Goal: Task Accomplishment & Management: Manage account settings

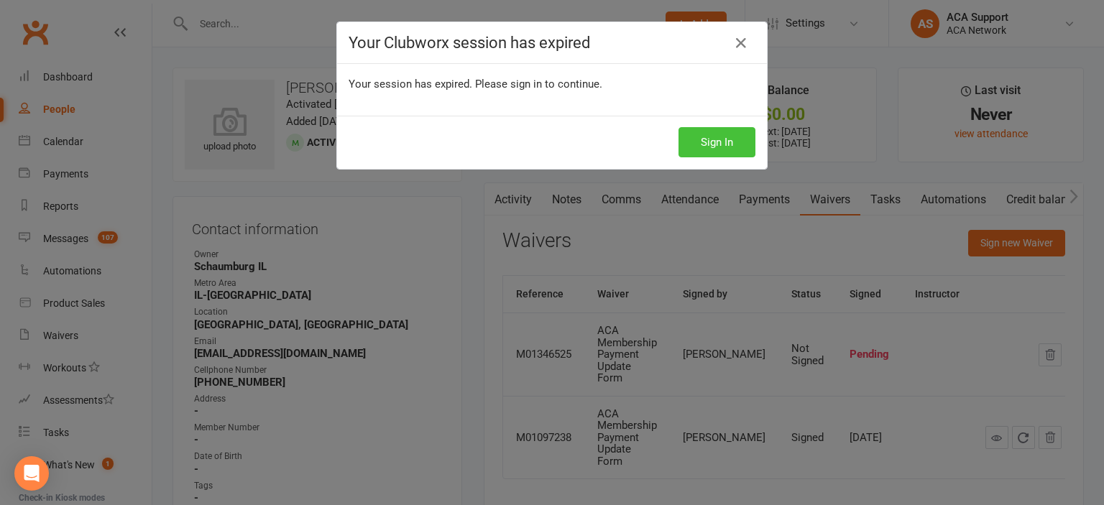
click at [706, 143] on button "Sign In" at bounding box center [716, 142] width 77 height 30
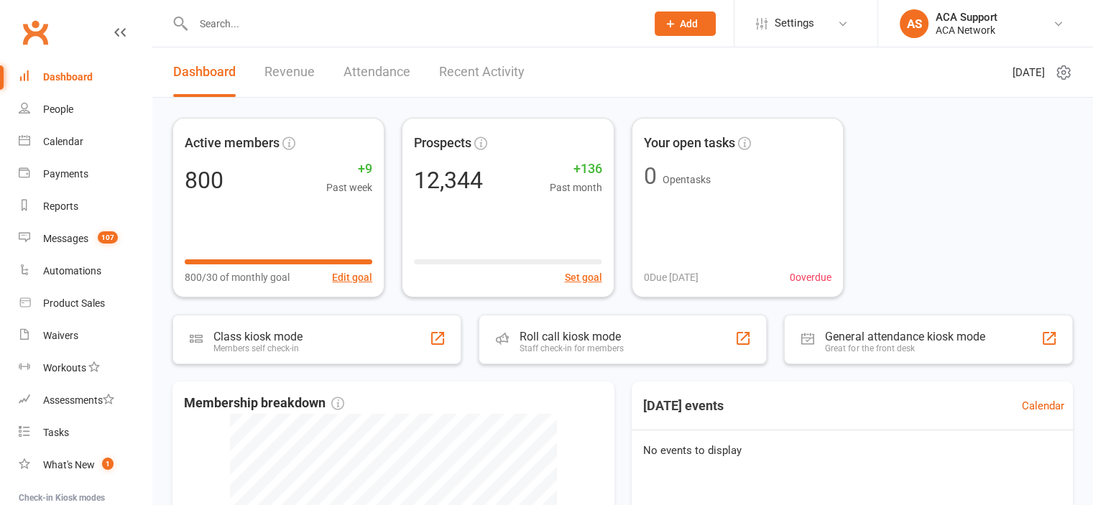
click at [239, 25] on input "text" at bounding box center [412, 24] width 447 height 20
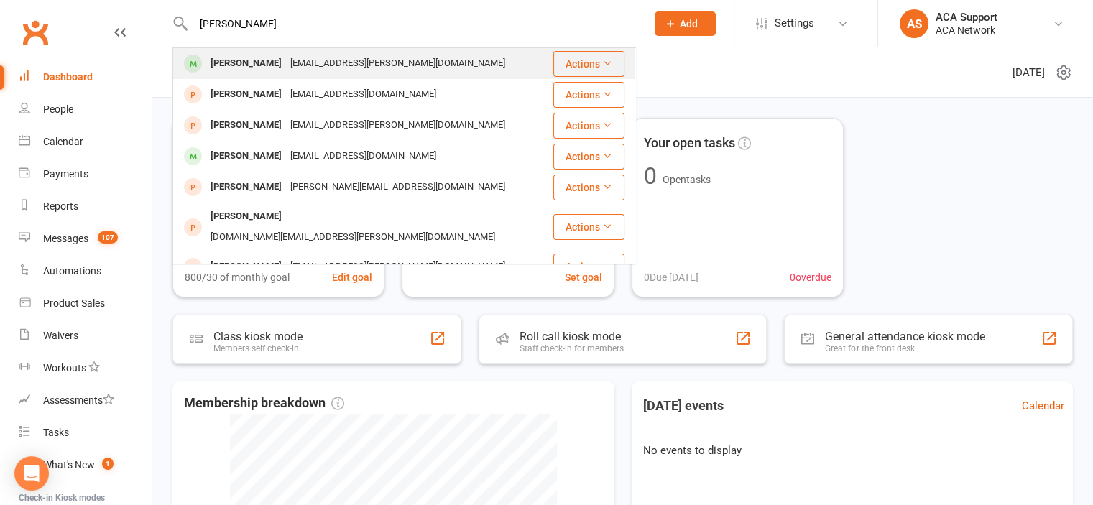
type input "[PERSON_NAME]"
click at [242, 63] on div "[PERSON_NAME]" at bounding box center [246, 63] width 80 height 21
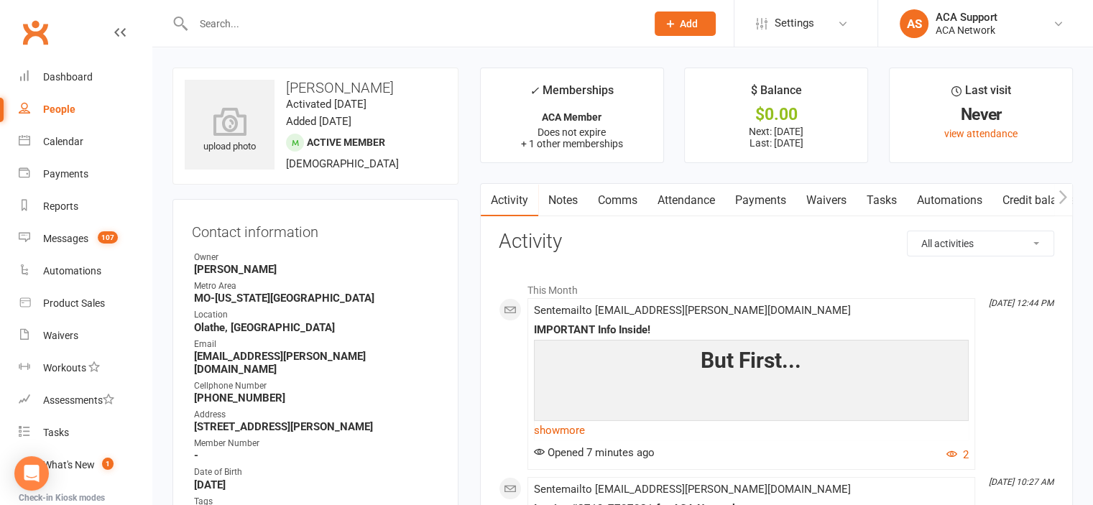
click at [754, 196] on link "Payments" at bounding box center [760, 200] width 71 height 33
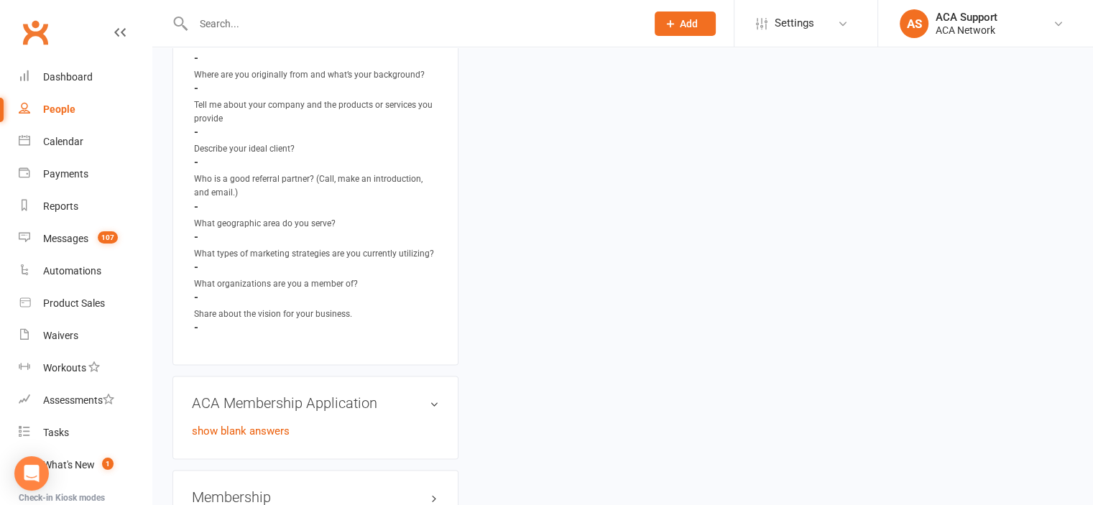
scroll to position [2208, 0]
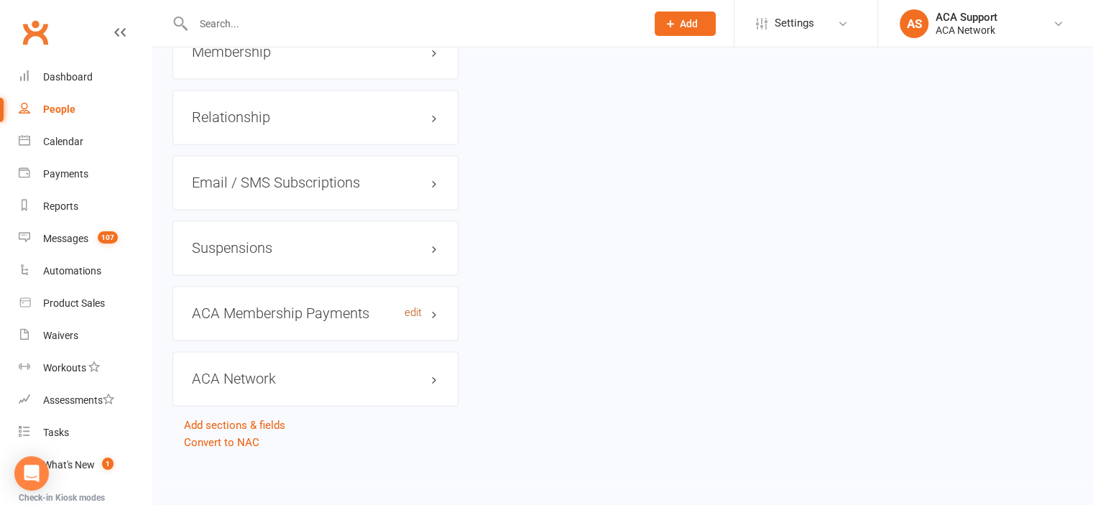
click at [416, 314] on link "edit" at bounding box center [413, 313] width 17 height 12
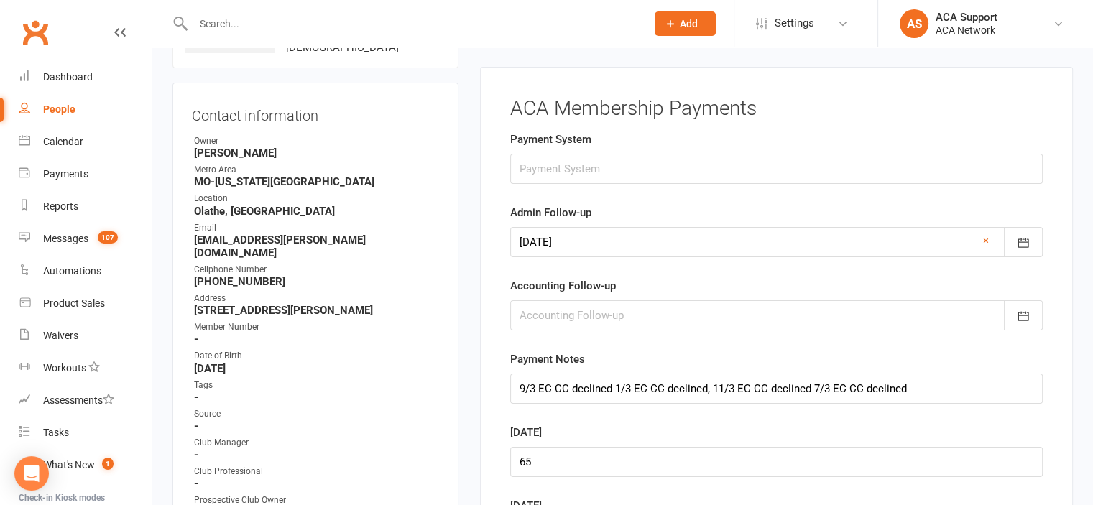
scroll to position [111, 0]
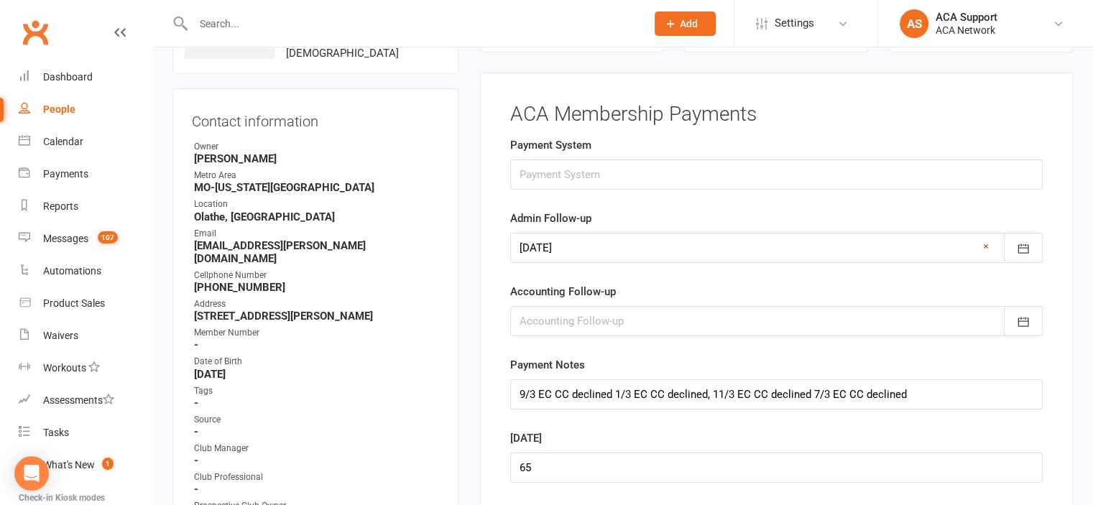
click at [983, 243] on link "×" at bounding box center [986, 246] width 6 height 17
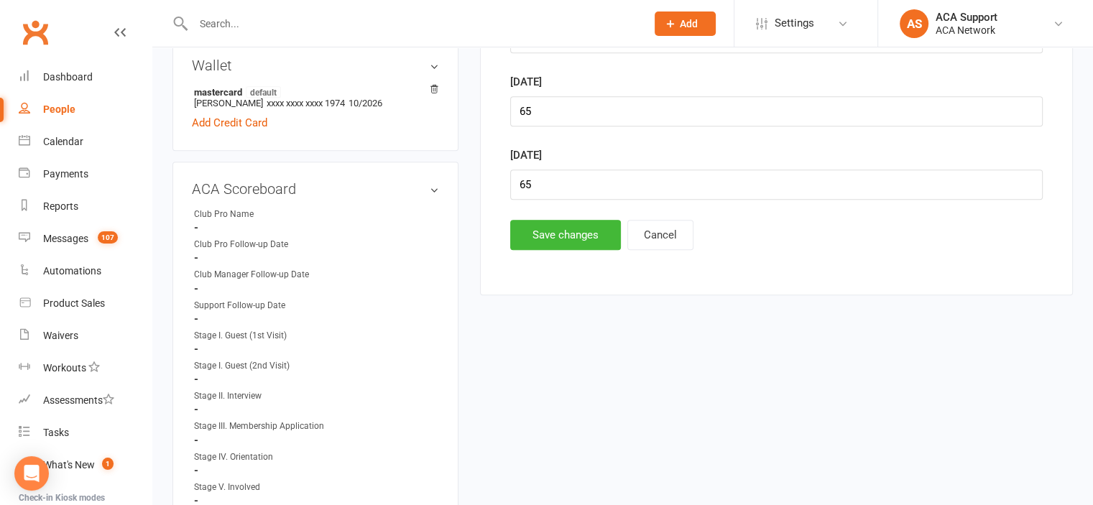
scroll to position [848, 0]
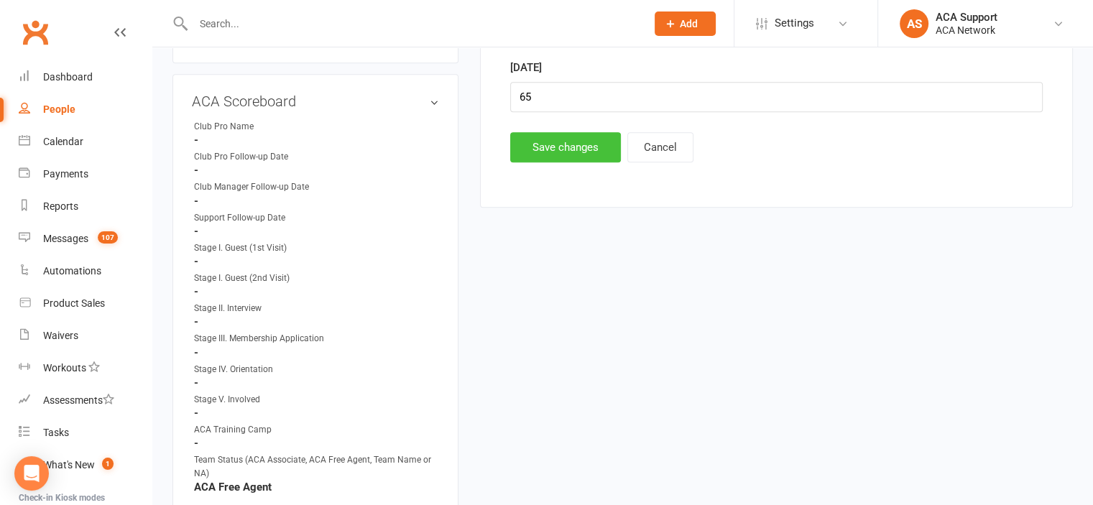
click at [548, 143] on button "Save changes" at bounding box center [565, 147] width 111 height 30
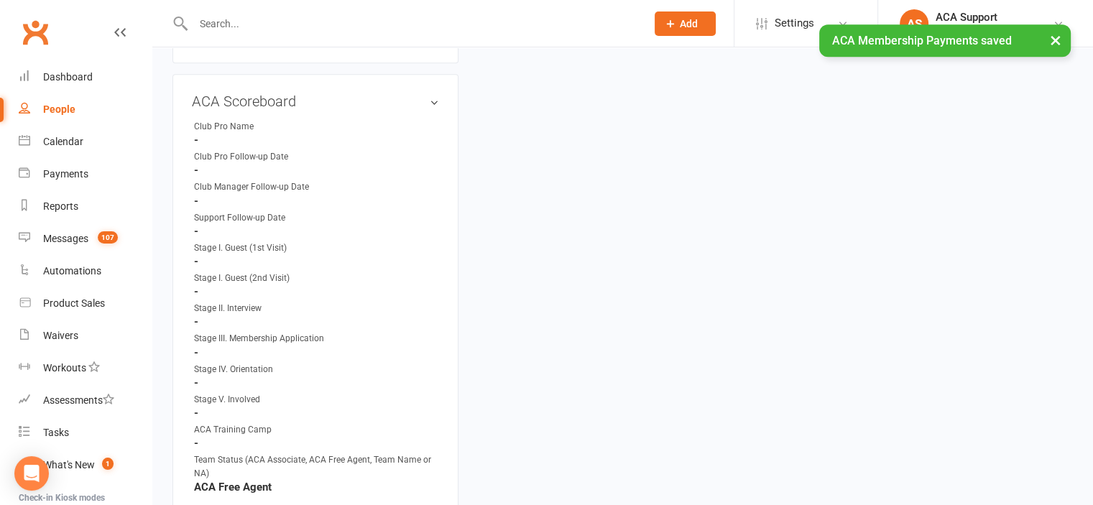
scroll to position [0, 0]
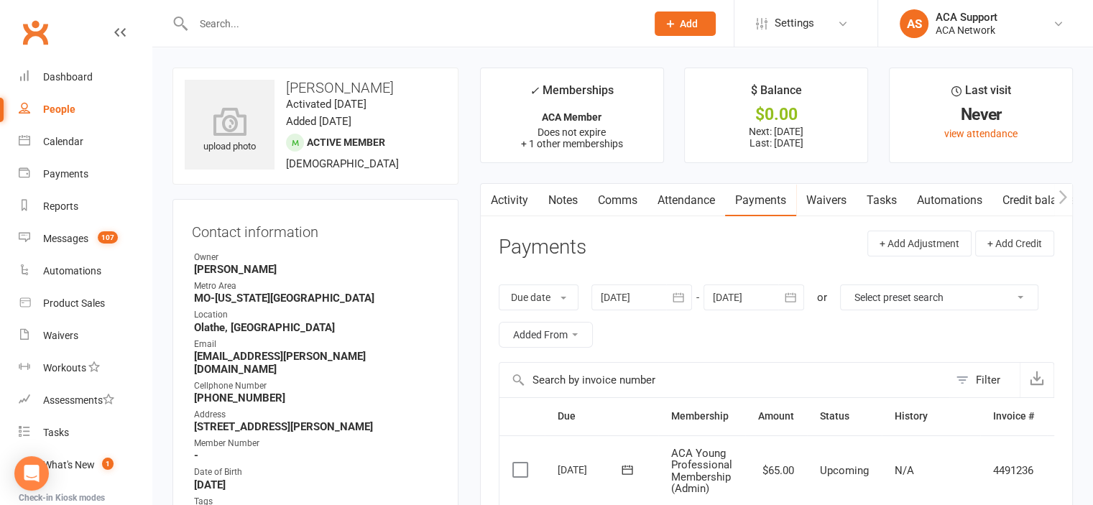
click at [271, 24] on input "text" at bounding box center [412, 24] width 447 height 20
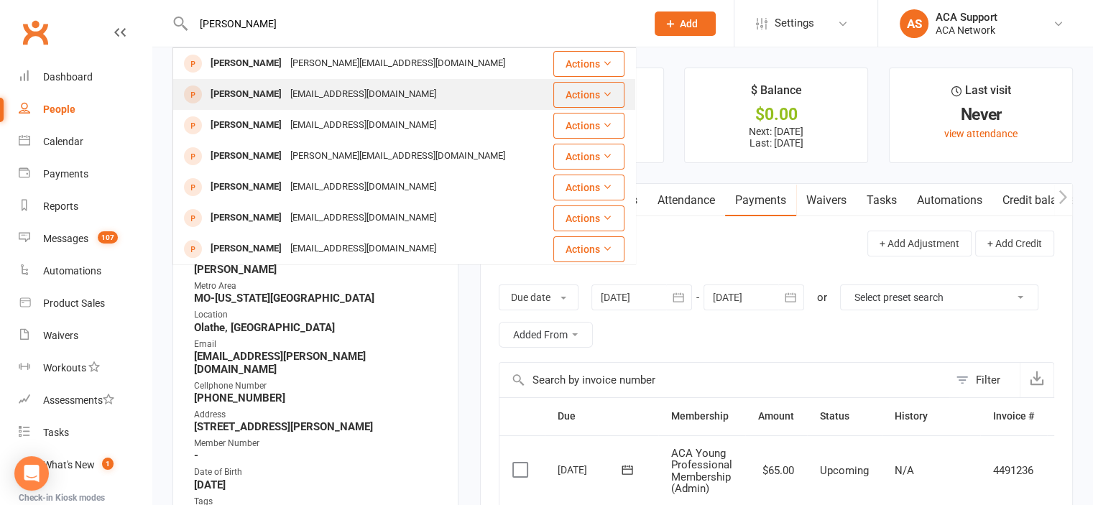
type input "[PERSON_NAME]"
click at [235, 92] on div "[PERSON_NAME]" at bounding box center [246, 94] width 80 height 21
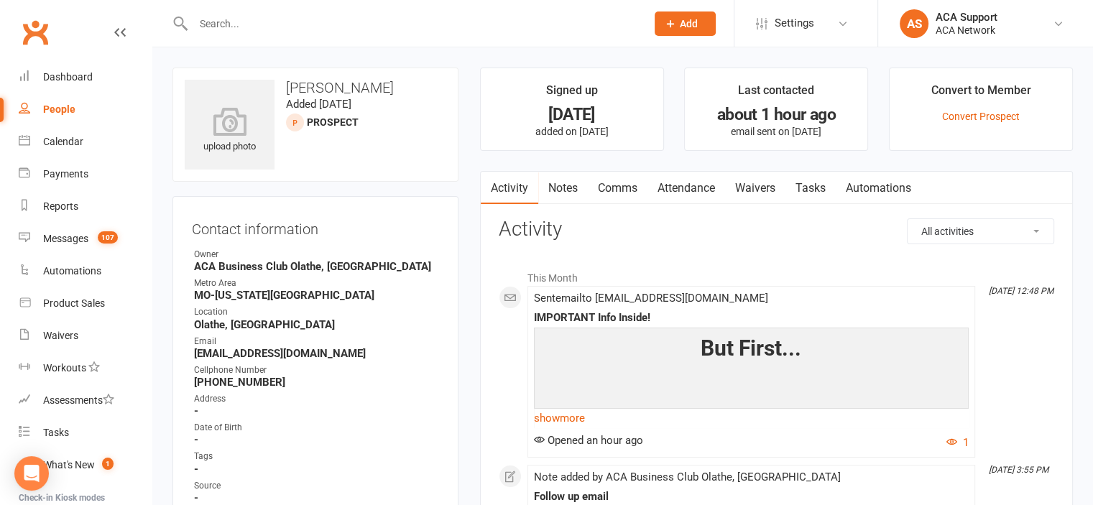
click at [270, 21] on input "text" at bounding box center [412, 24] width 447 height 20
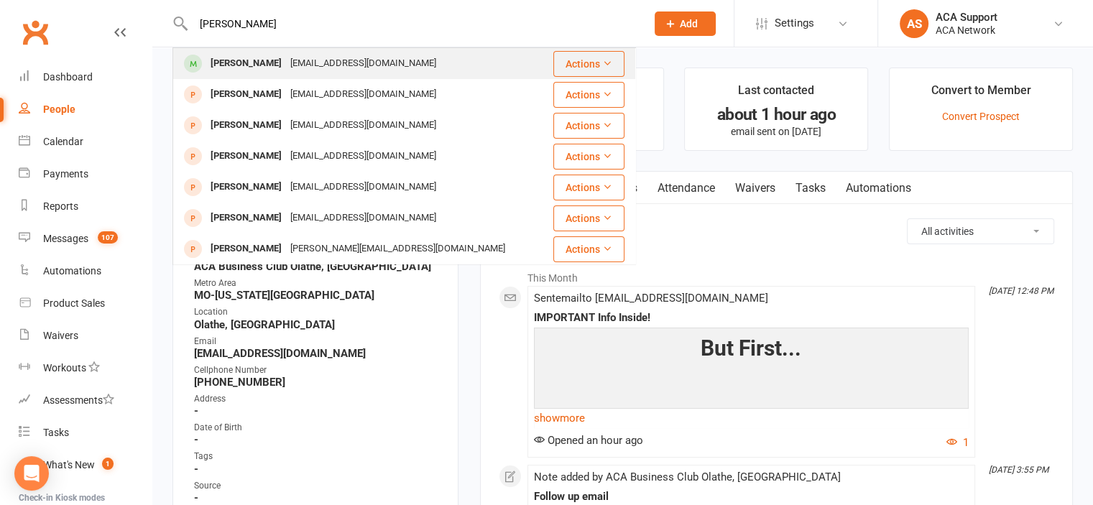
type input "[PERSON_NAME]"
click at [256, 60] on div "[PERSON_NAME]" at bounding box center [246, 63] width 80 height 21
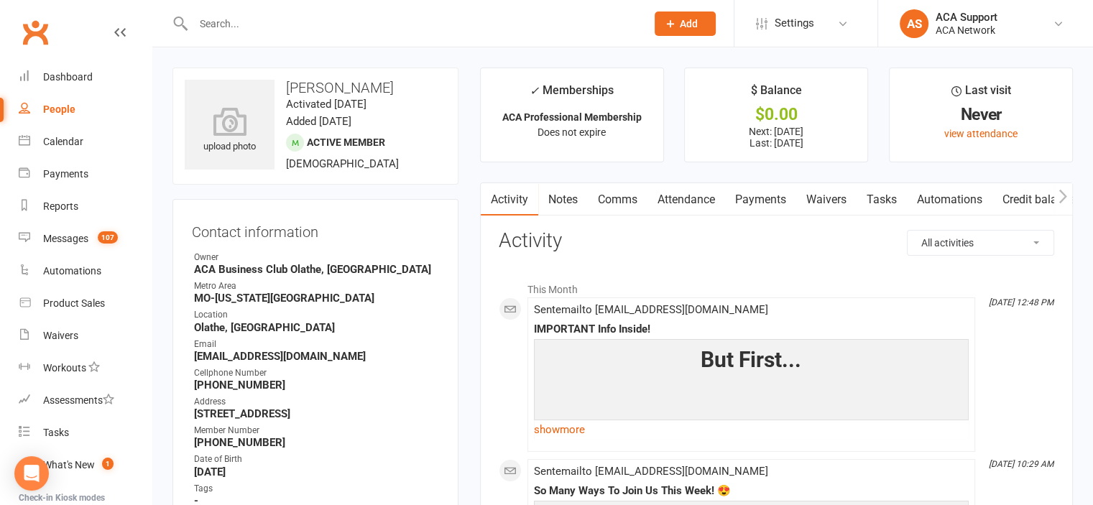
click at [265, 20] on input "text" at bounding box center [412, 24] width 447 height 20
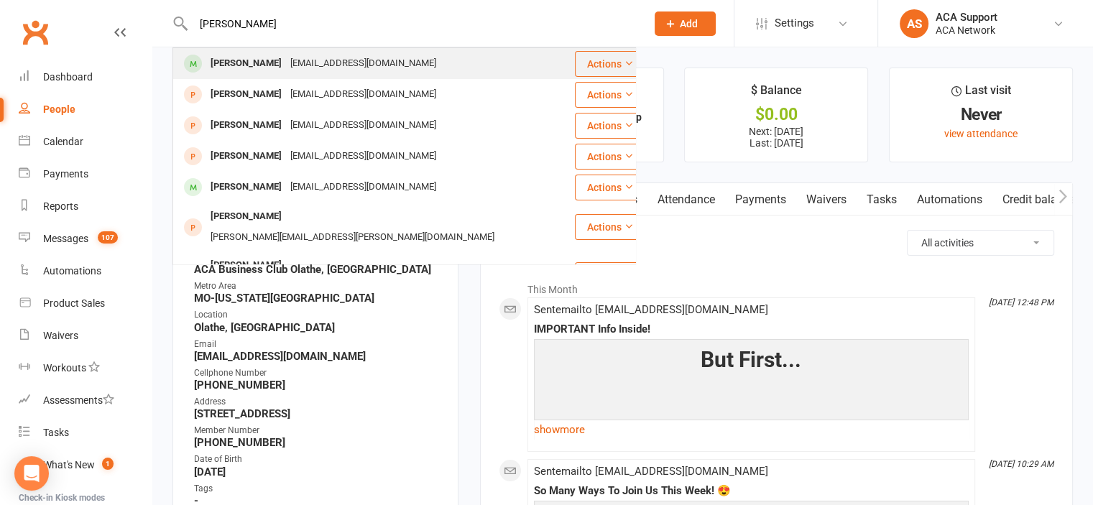
type input "[PERSON_NAME]"
click at [249, 63] on div "[PERSON_NAME]" at bounding box center [246, 63] width 80 height 21
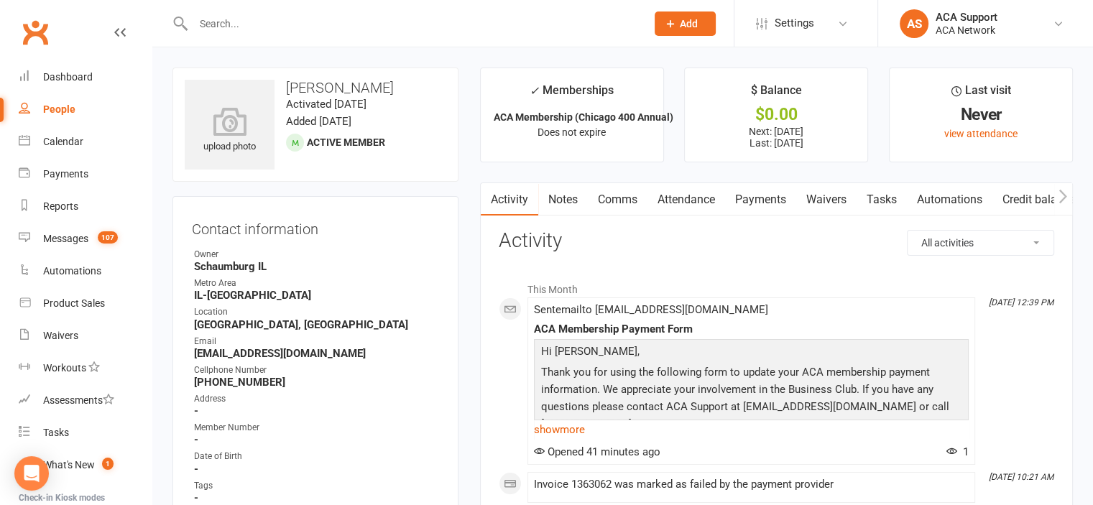
click at [829, 195] on link "Waivers" at bounding box center [826, 199] width 60 height 33
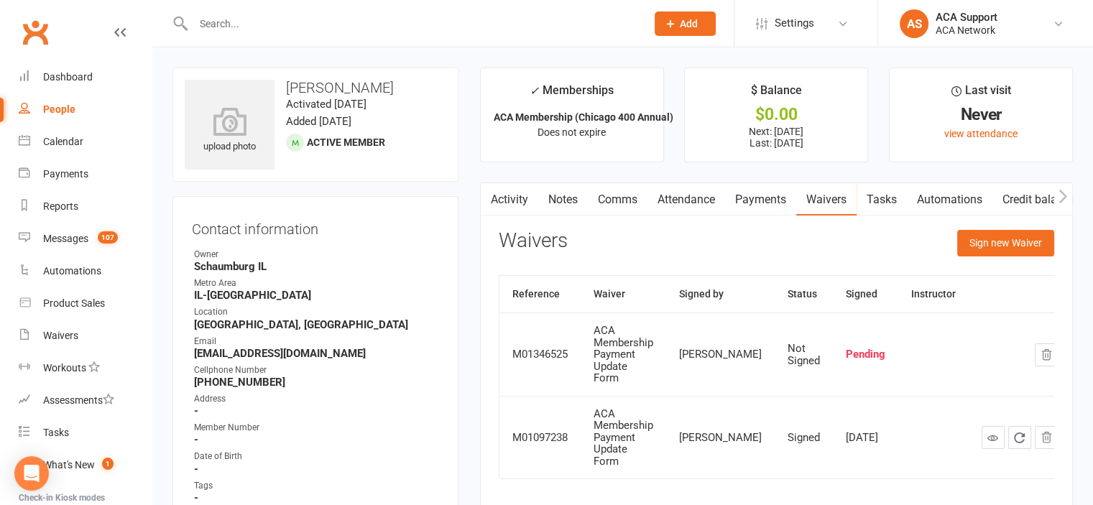
click at [298, 28] on input "text" at bounding box center [412, 24] width 447 height 20
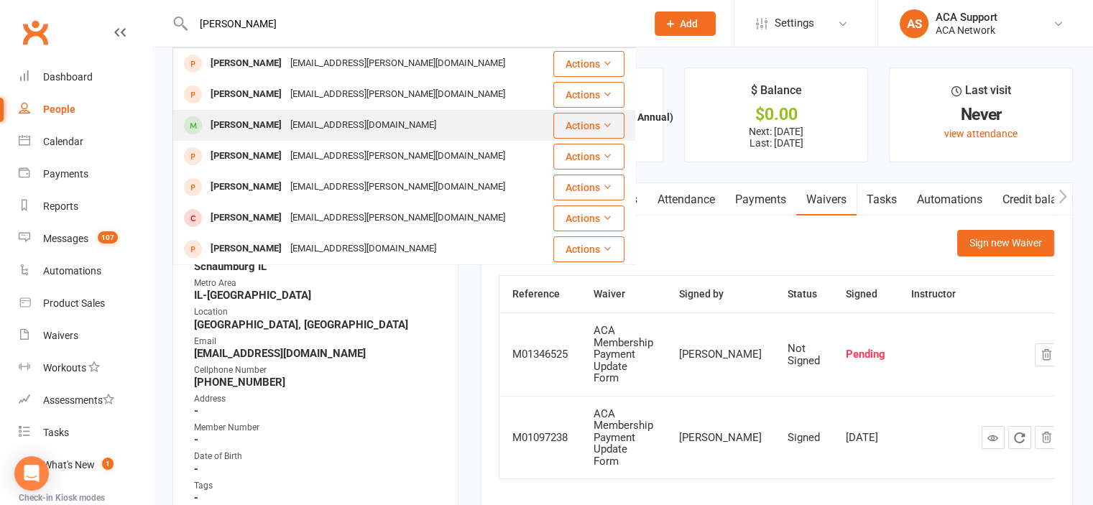
type input "[PERSON_NAME]"
click at [231, 122] on div "[PERSON_NAME]" at bounding box center [246, 125] width 80 height 21
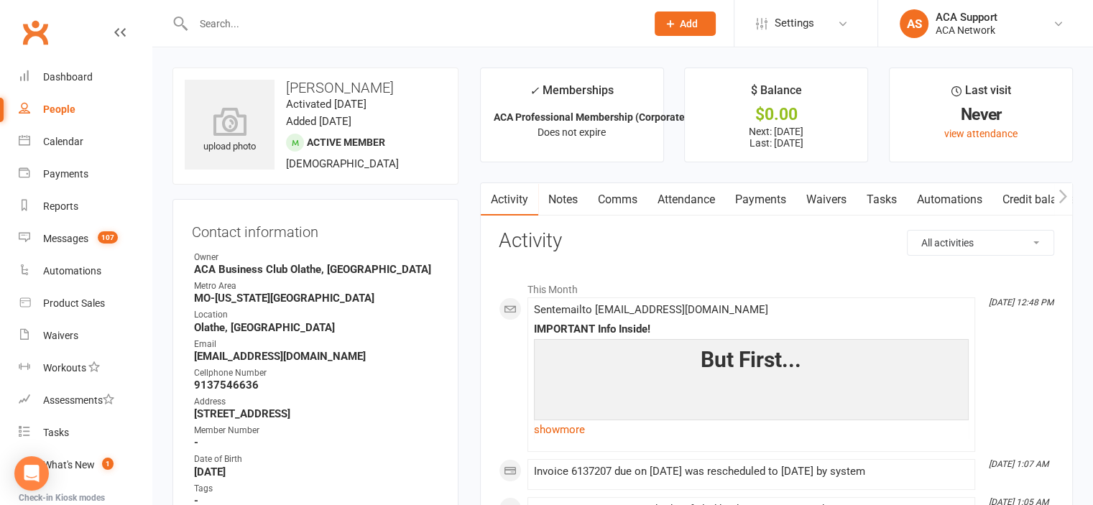
click at [755, 197] on link "Payments" at bounding box center [760, 199] width 71 height 33
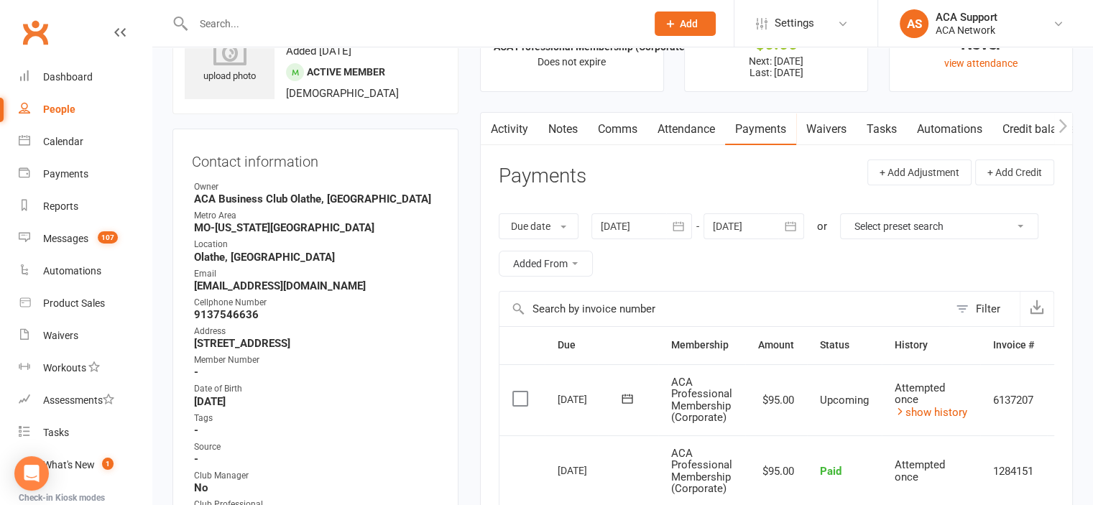
scroll to position [68, 0]
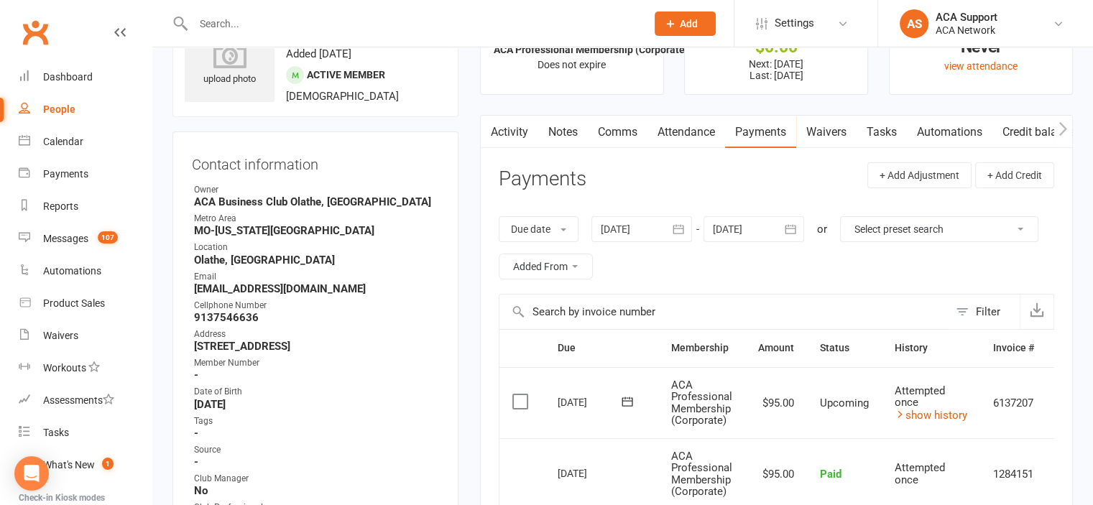
click at [613, 129] on link "Comms" at bounding box center [618, 132] width 60 height 33
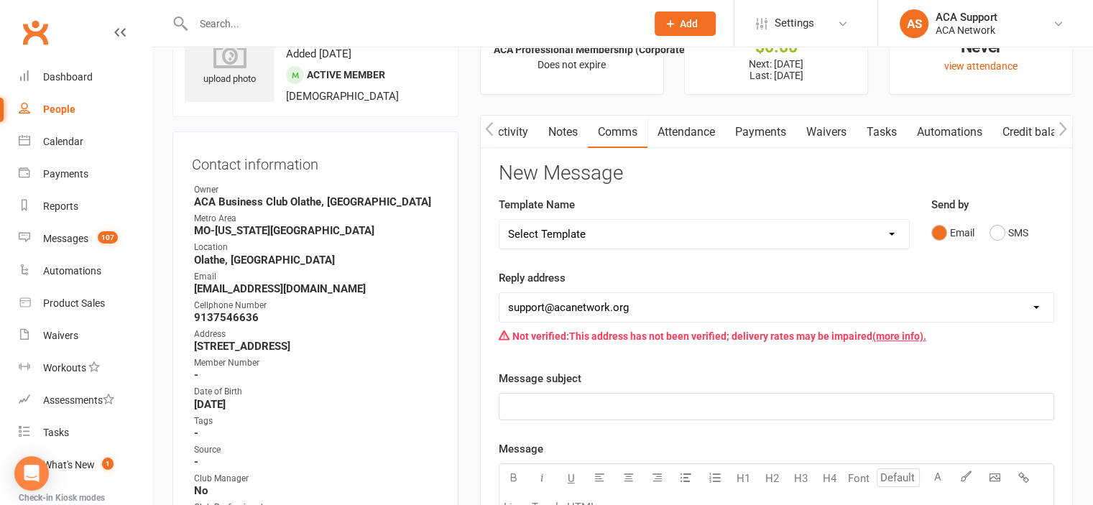
click at [618, 228] on select "Select Template [Email] ACA Club Life Email [Email] Club Coffee Message [Email]…" at bounding box center [704, 234] width 410 height 29
select select "3"
click at [499, 220] on select "Select Template [Email] ACA Club Life Email [Email] Club Coffee Message [Email]…" at bounding box center [704, 234] width 410 height 29
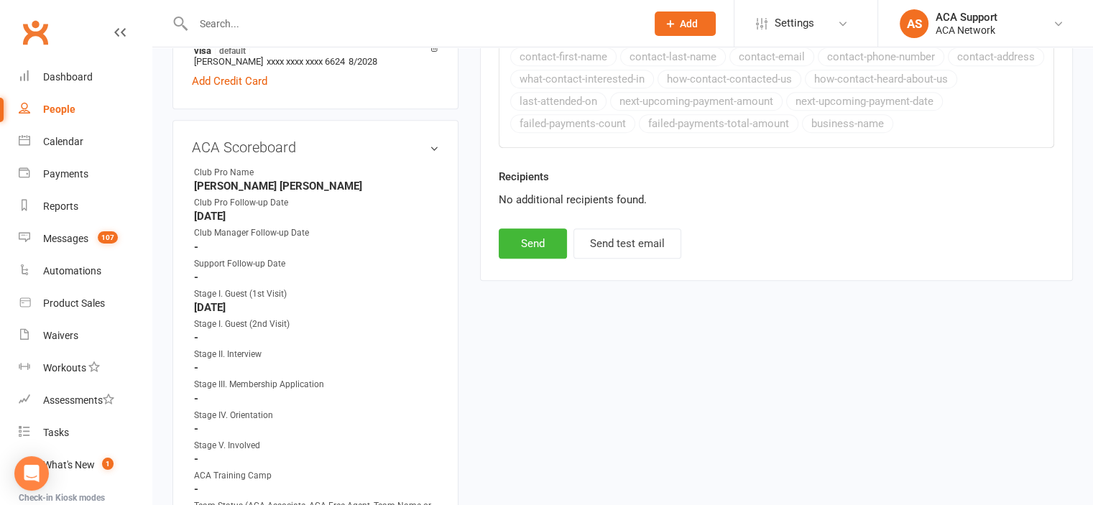
scroll to position [926, 0]
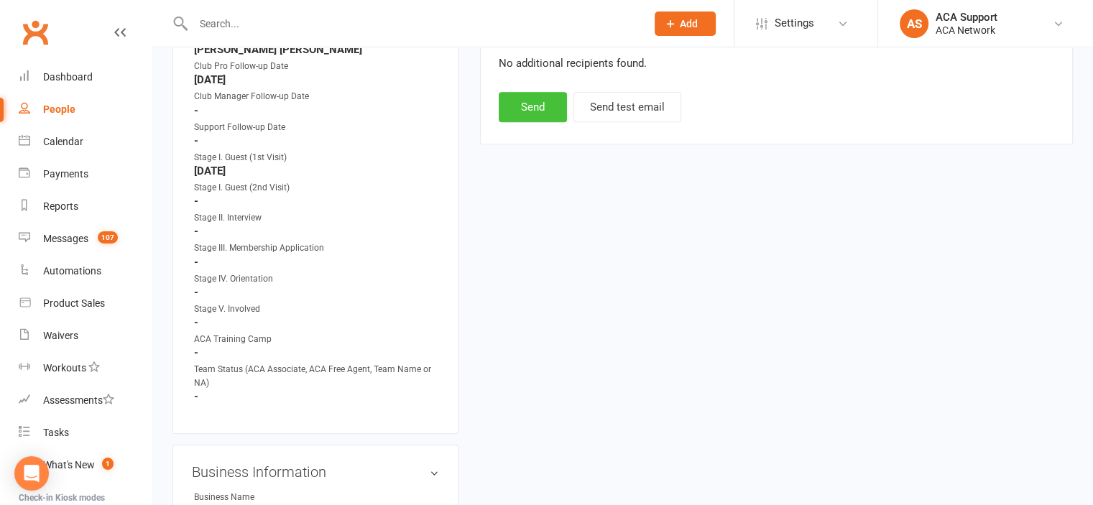
click at [529, 103] on button "Send" at bounding box center [533, 107] width 68 height 30
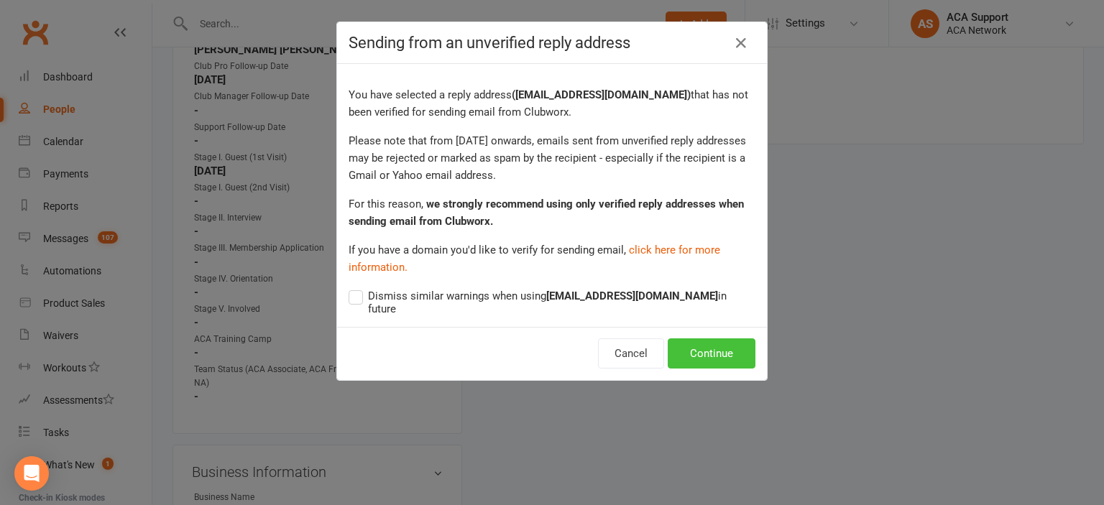
click at [687, 338] on button "Continue" at bounding box center [712, 353] width 88 height 30
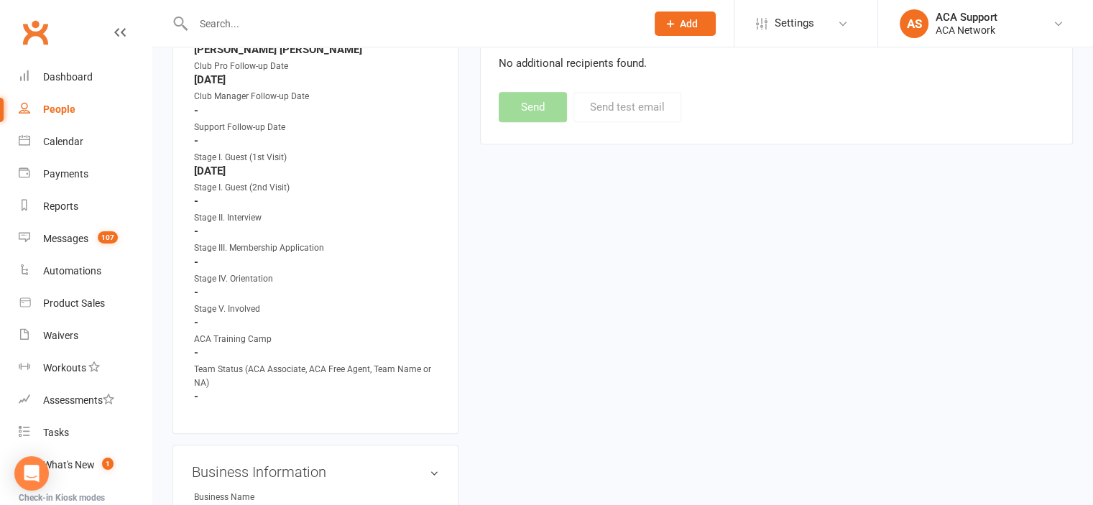
select select
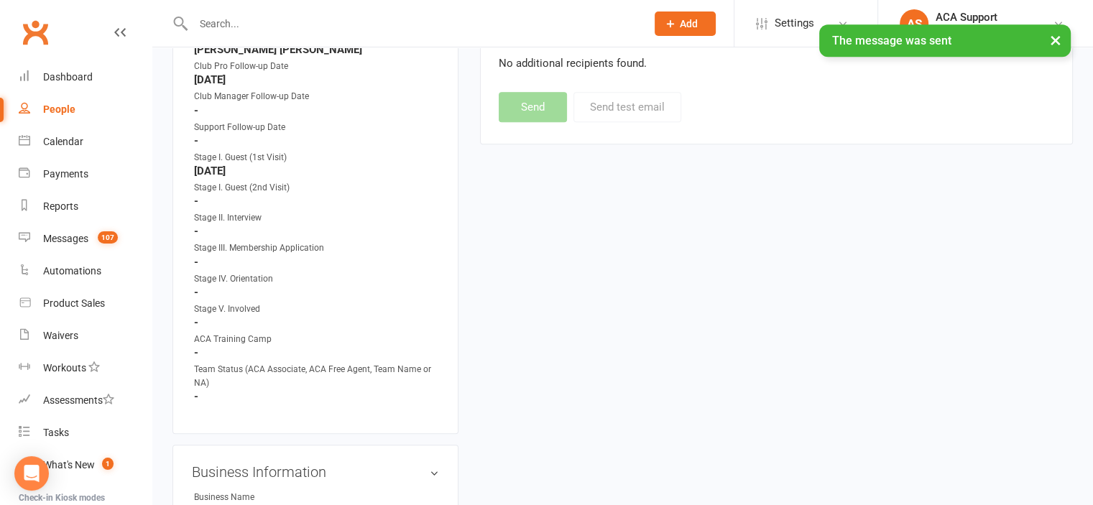
scroll to position [2273, 0]
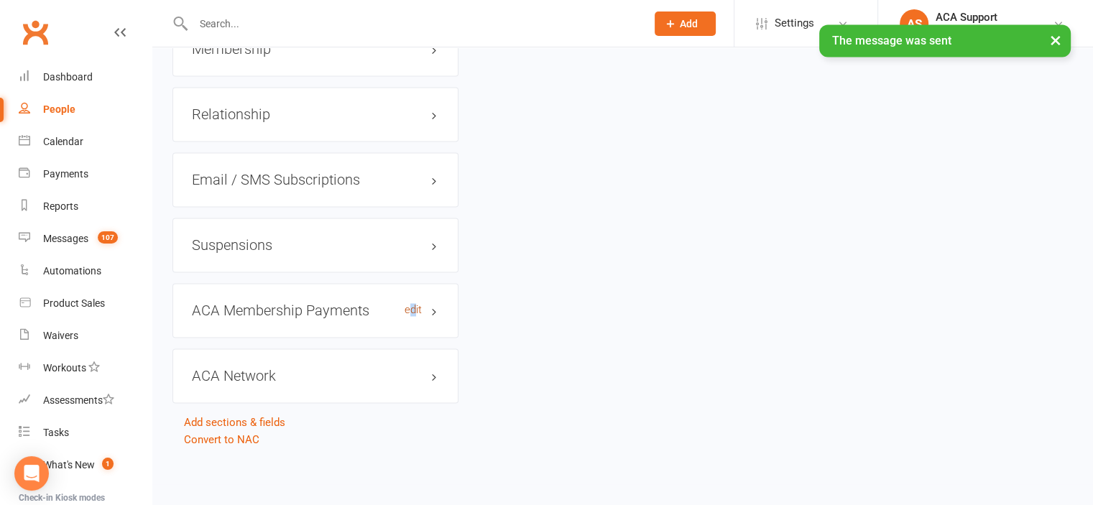
click at [413, 313] on link "edit" at bounding box center [413, 310] width 17 height 12
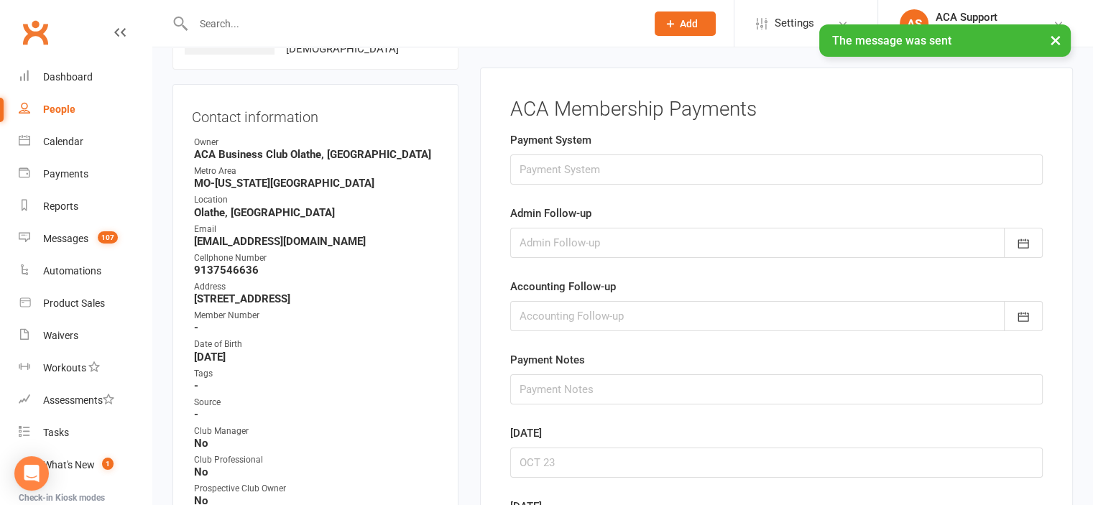
scroll to position [109, 0]
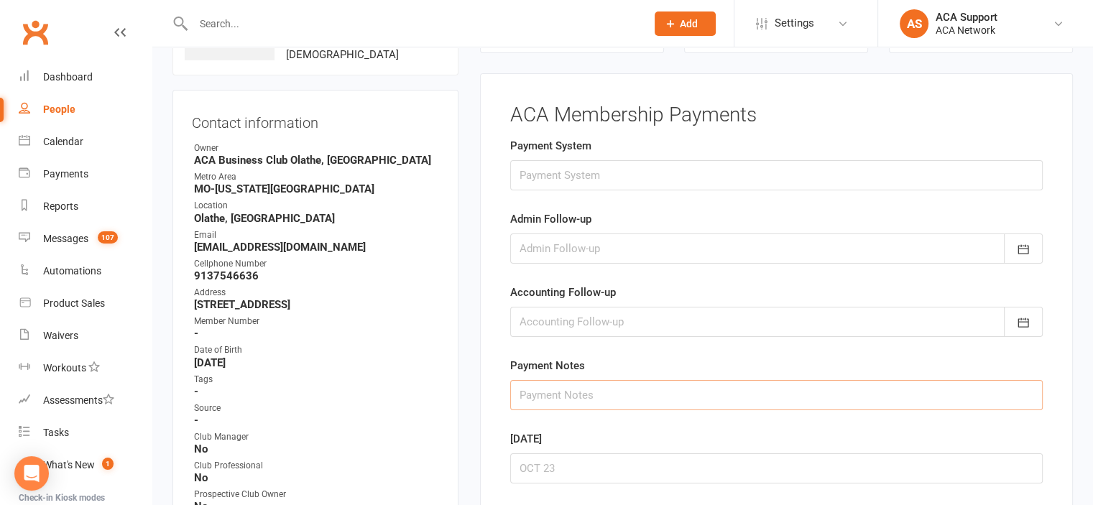
click at [526, 390] on input "text" at bounding box center [776, 395] width 533 height 30
type input "9/12 EC CC declined"
click at [647, 244] on div at bounding box center [776, 249] width 533 height 30
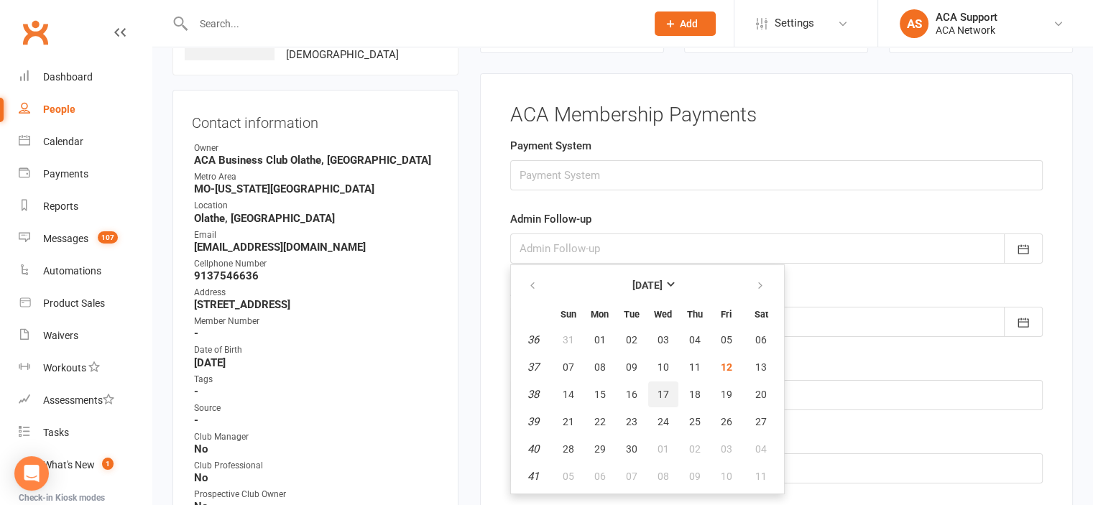
click at [660, 392] on span "17" at bounding box center [663, 394] width 11 height 11
type input "[DATE]"
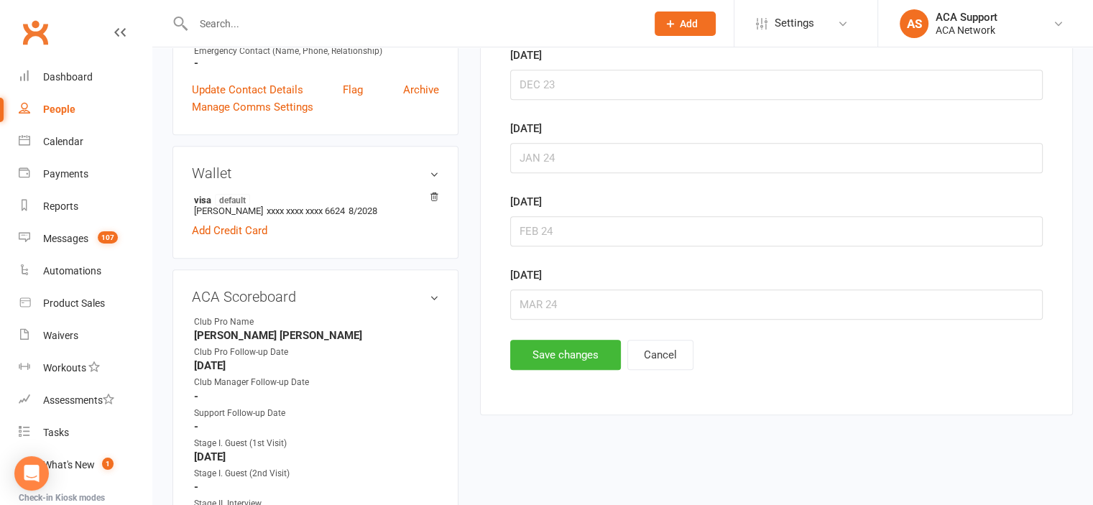
scroll to position [658, 0]
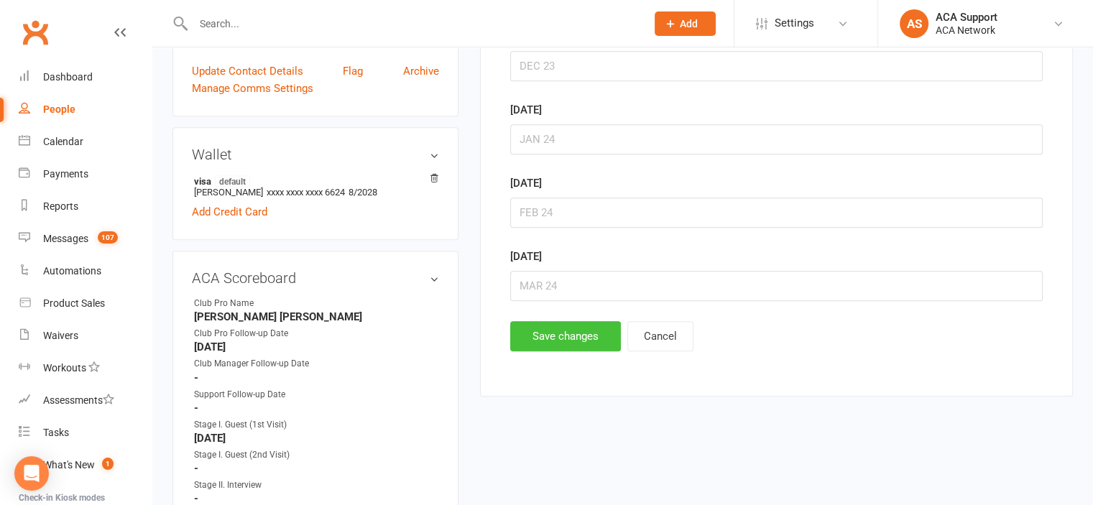
click at [532, 329] on button "Save changes" at bounding box center [565, 336] width 111 height 30
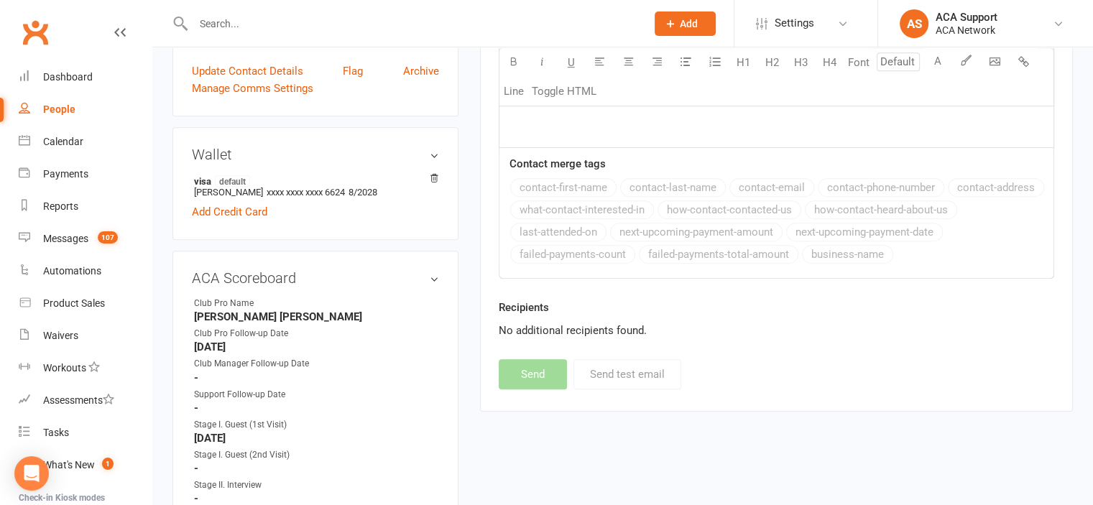
scroll to position [0, 0]
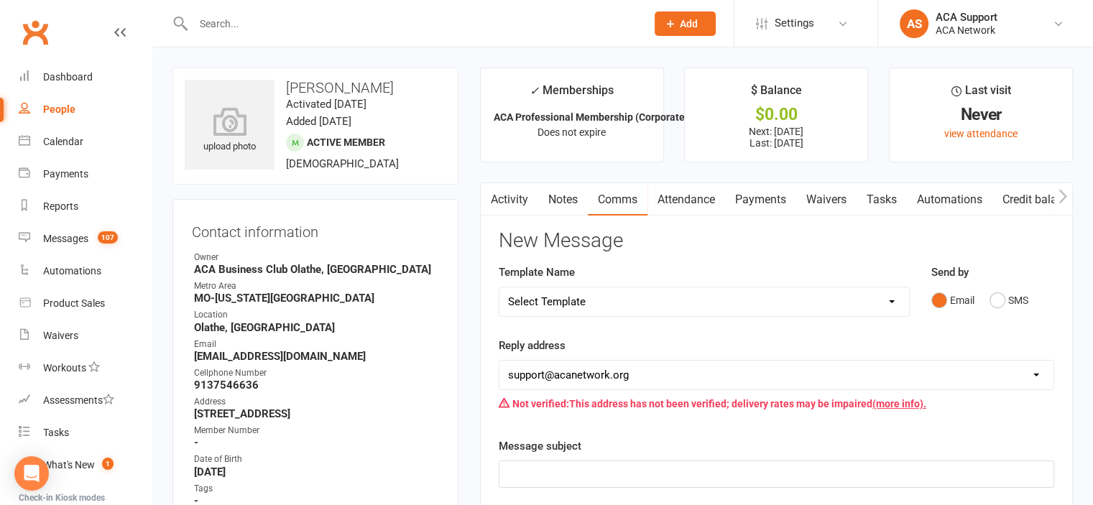
click at [265, 19] on input "text" at bounding box center [412, 24] width 447 height 20
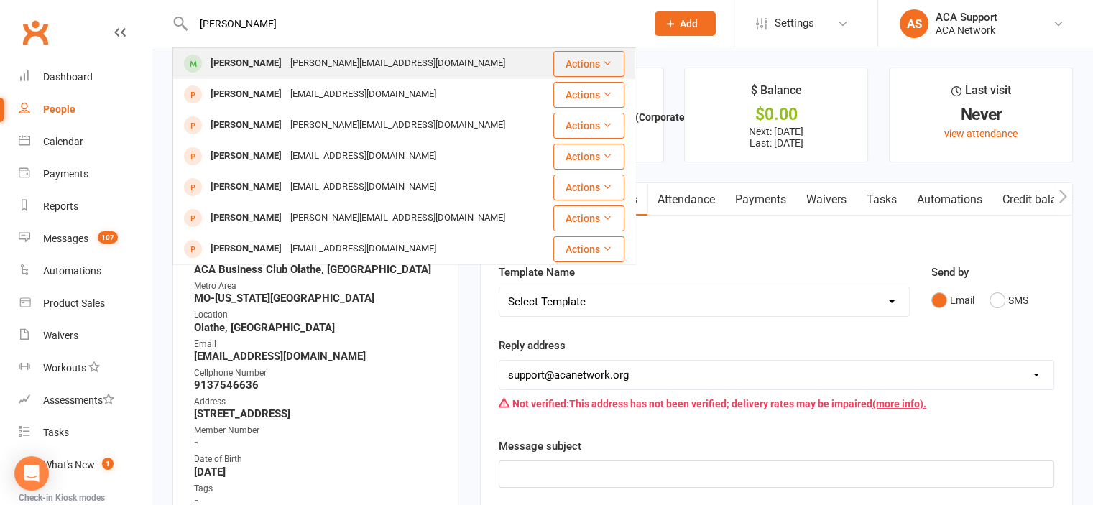
type input "[PERSON_NAME]"
click at [243, 58] on div "[PERSON_NAME]" at bounding box center [246, 63] width 80 height 21
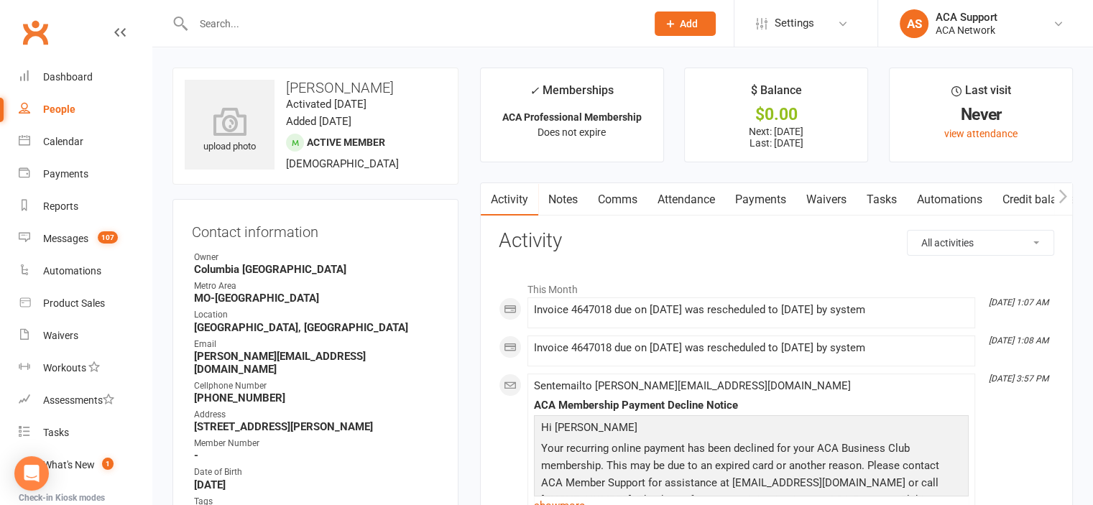
click at [756, 198] on link "Payments" at bounding box center [760, 199] width 71 height 33
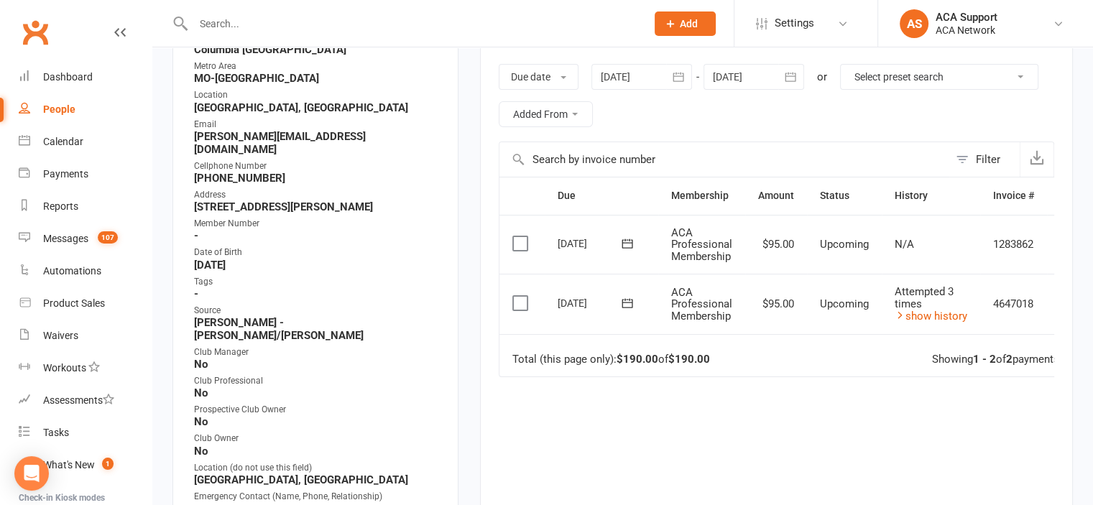
scroll to position [2393, 0]
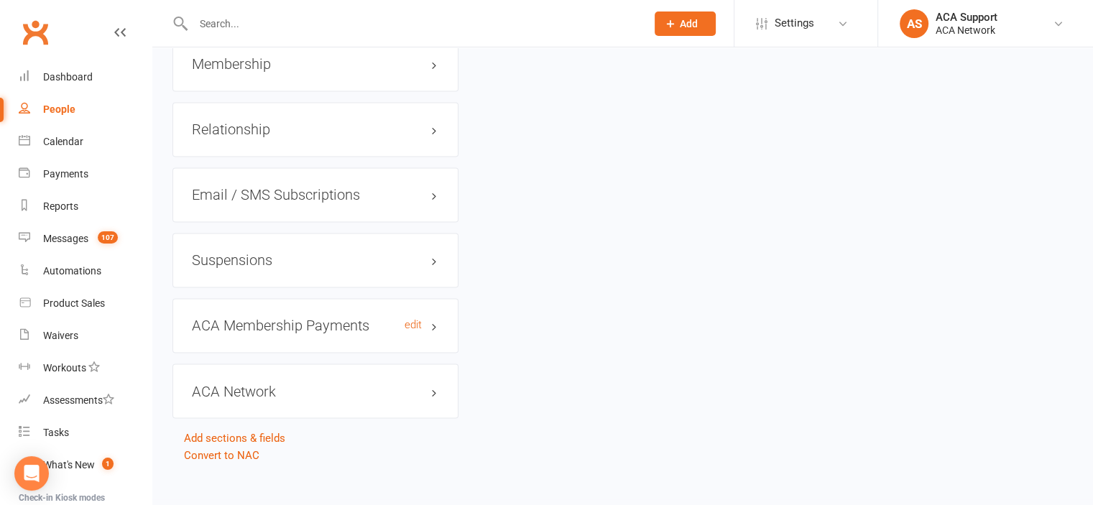
click at [402, 318] on h3 "ACA Membership Payments edit" at bounding box center [315, 326] width 247 height 16
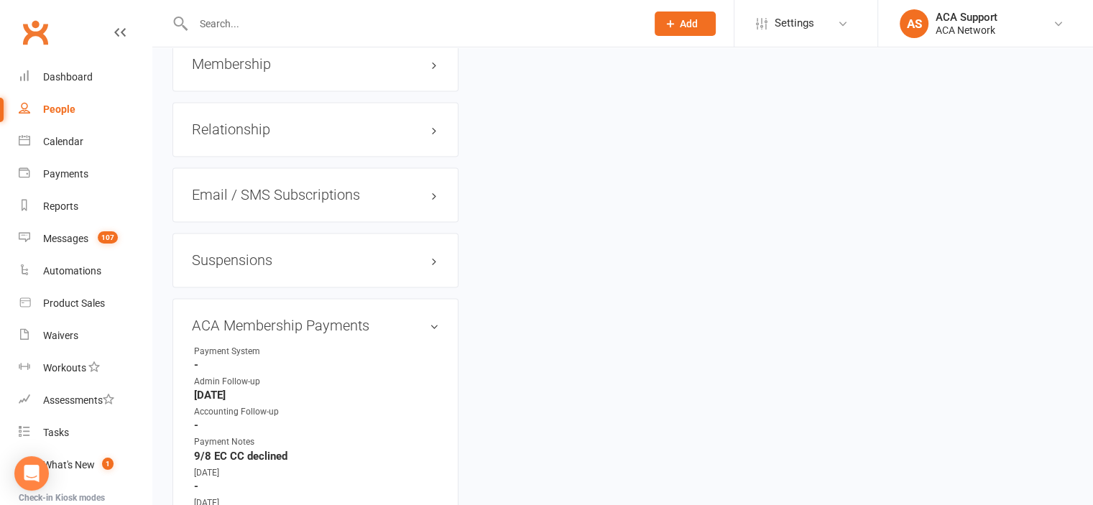
click at [339, 19] on input "text" at bounding box center [412, 24] width 447 height 20
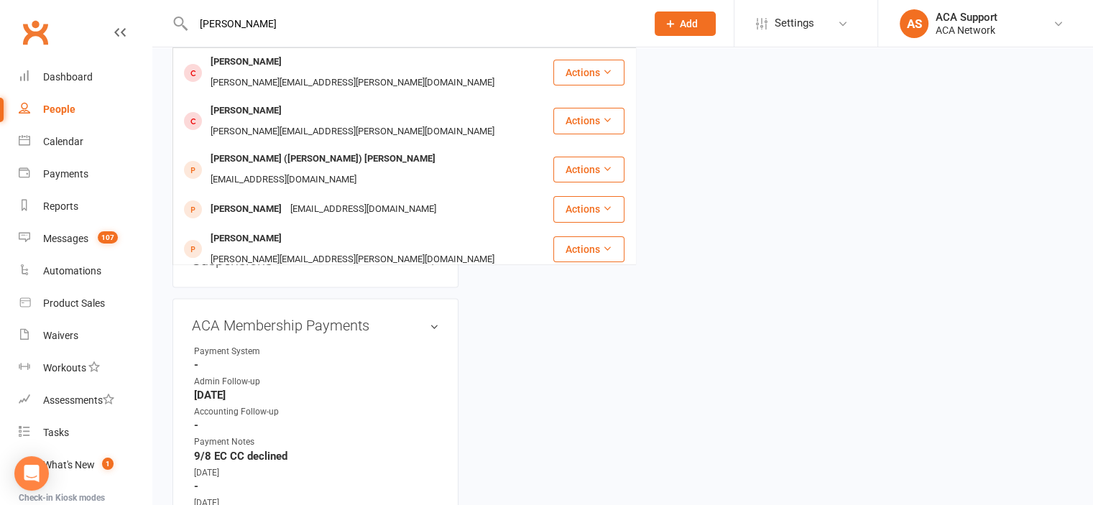
type input "[PERSON_NAME]"
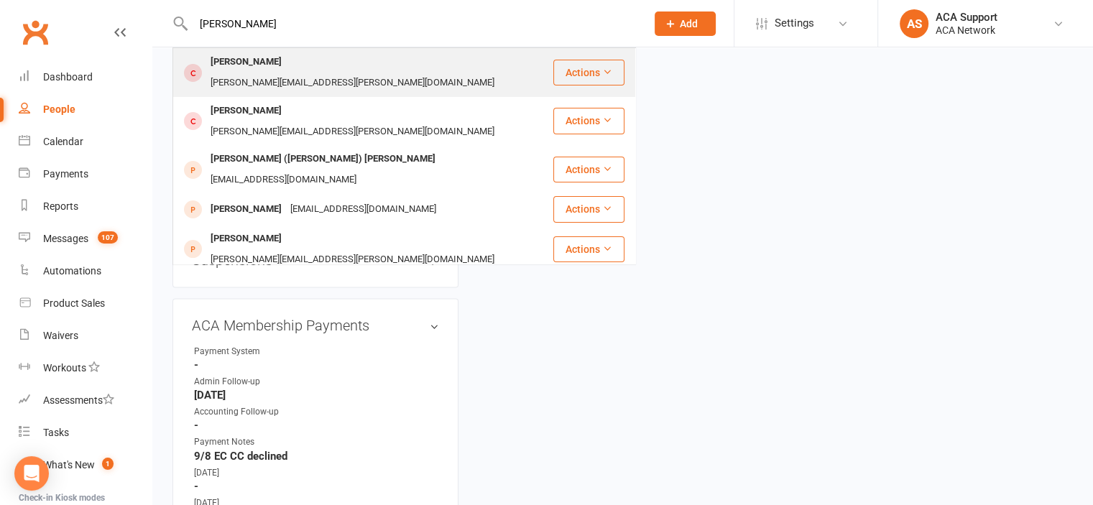
click at [379, 73] on div "[PERSON_NAME][EMAIL_ADDRESS][PERSON_NAME][DOMAIN_NAME]" at bounding box center [352, 83] width 292 height 21
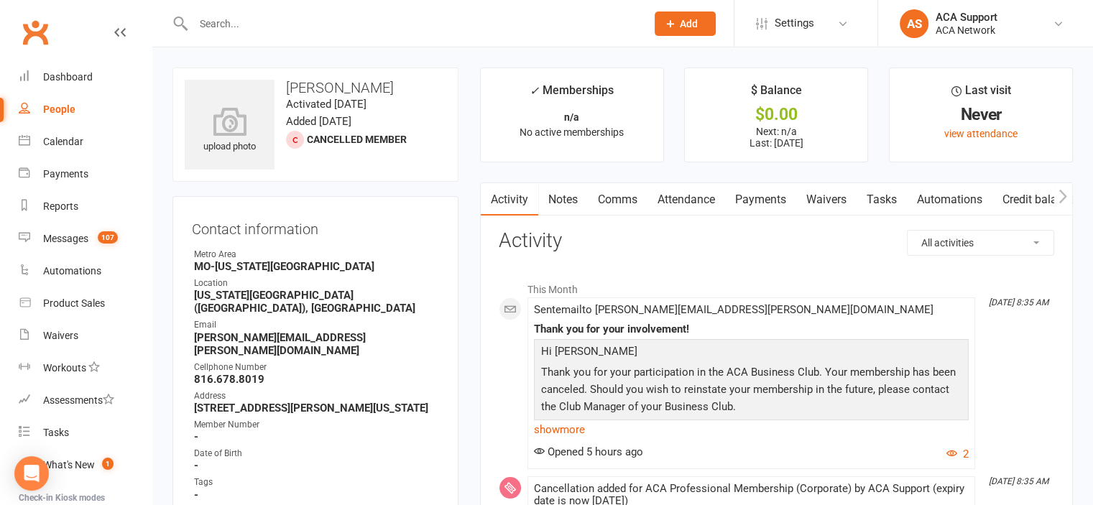
click at [751, 195] on link "Payments" at bounding box center [760, 199] width 71 height 33
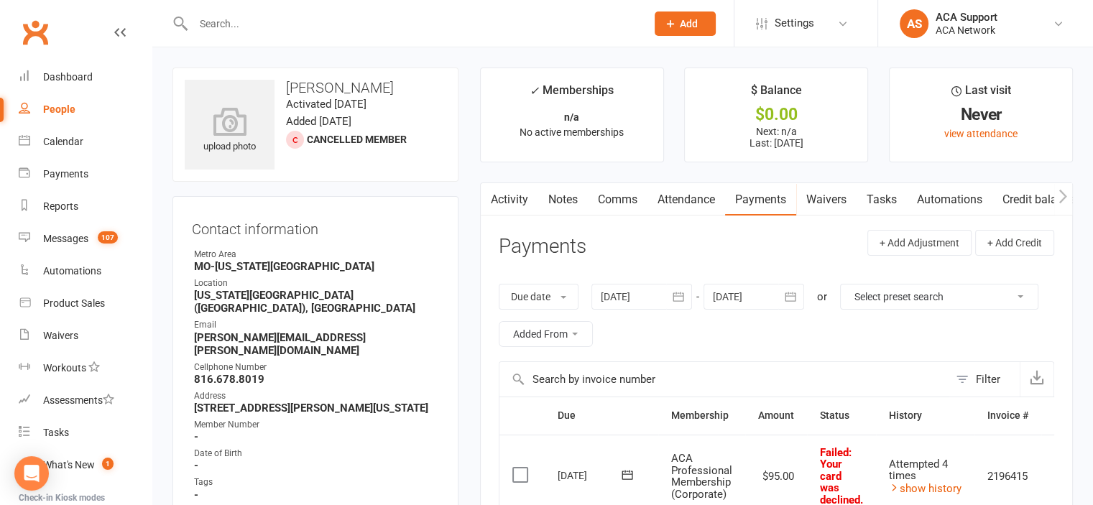
click at [561, 193] on link "Notes" at bounding box center [563, 199] width 50 height 33
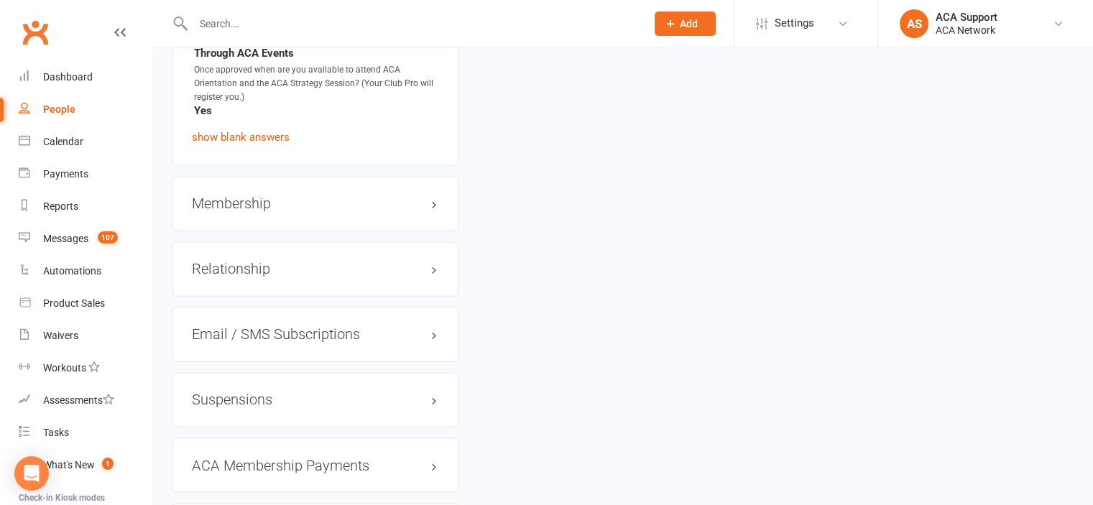
scroll to position [2305, 0]
click at [359, 199] on h3 "Membership" at bounding box center [315, 207] width 247 height 16
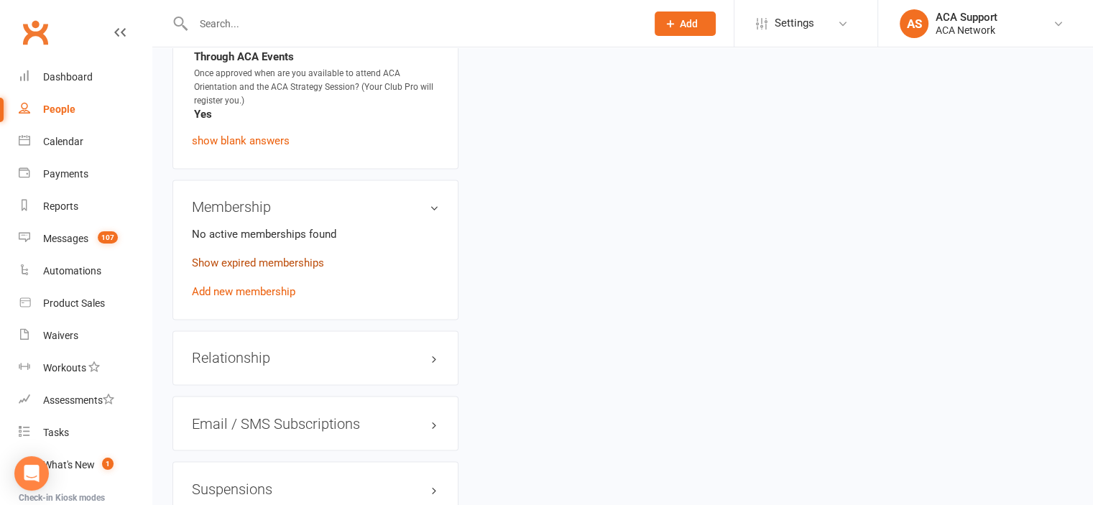
click at [236, 257] on link "Show expired memberships" at bounding box center [258, 263] width 132 height 13
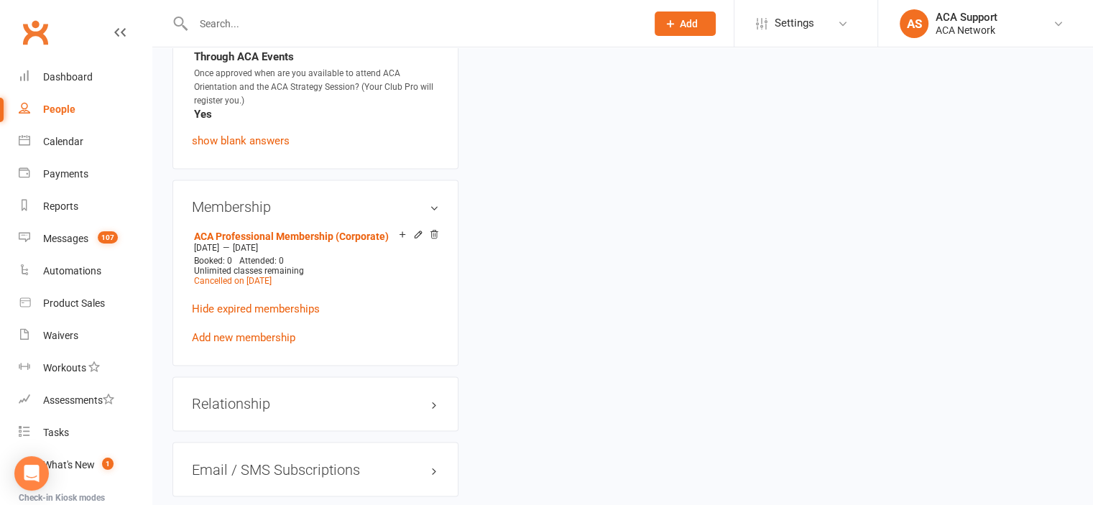
click at [273, 21] on input "text" at bounding box center [412, 24] width 447 height 20
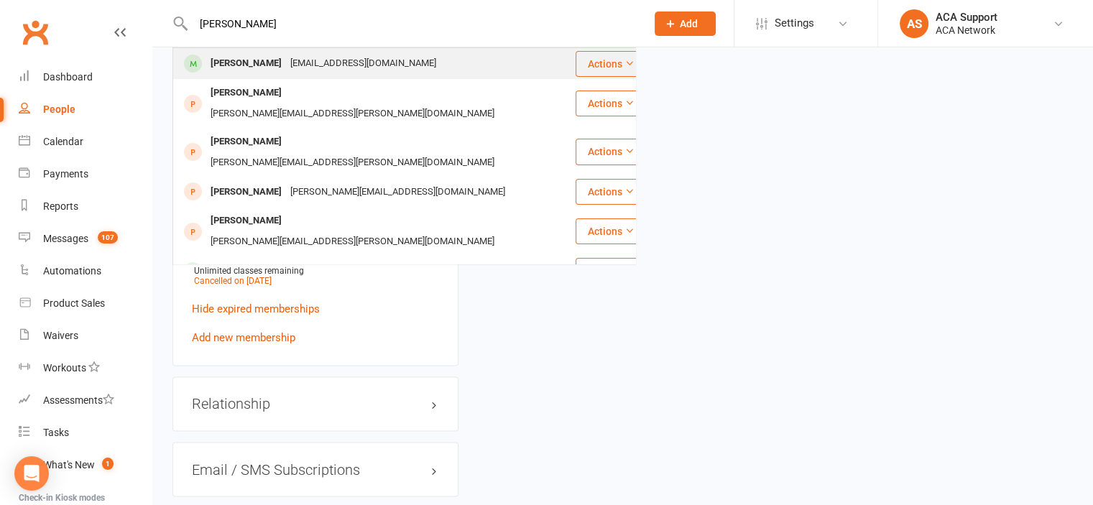
type input "[PERSON_NAME]"
click at [231, 62] on div "[PERSON_NAME]" at bounding box center [246, 63] width 80 height 21
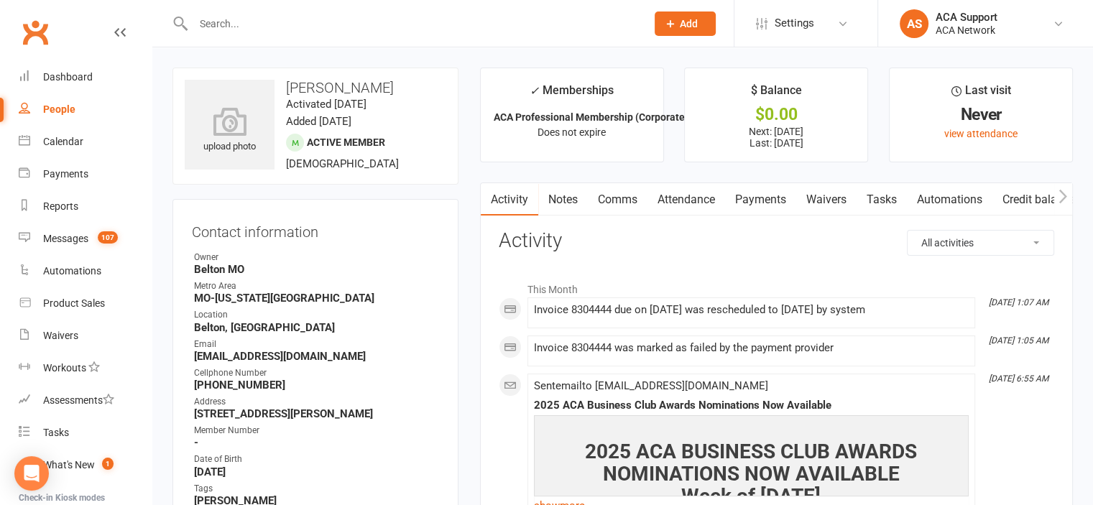
click at [752, 191] on link "Payments" at bounding box center [760, 199] width 71 height 33
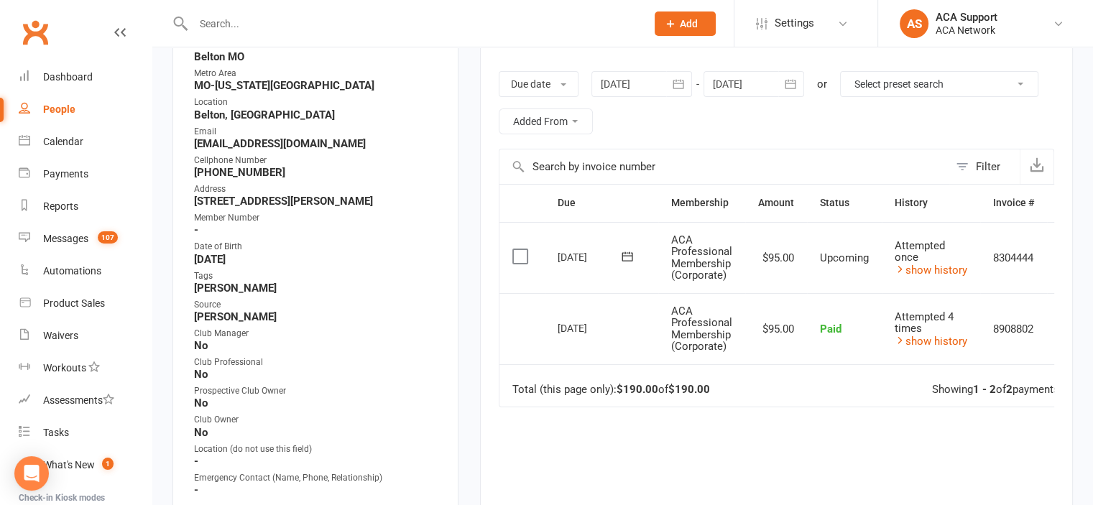
scroll to position [206, 0]
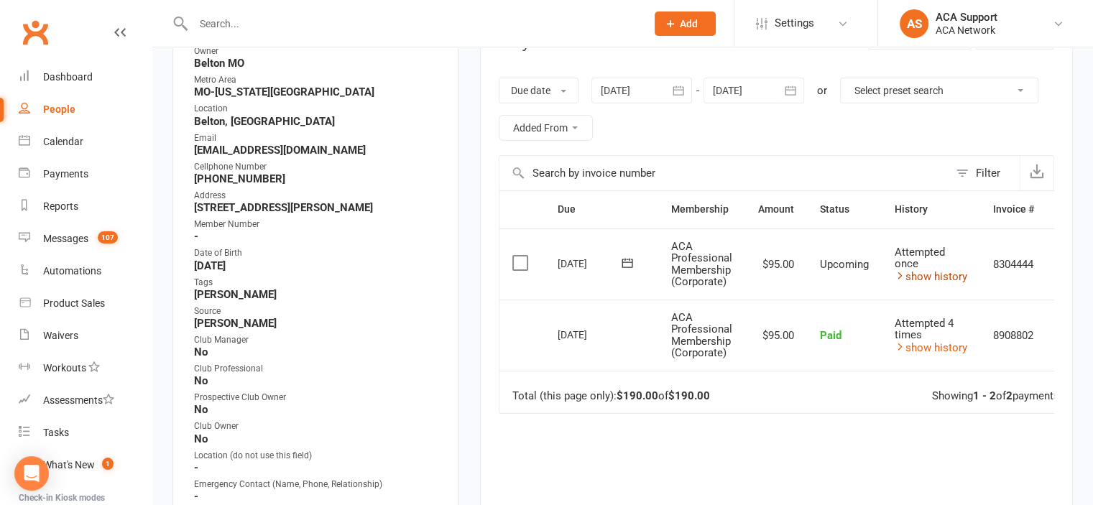
click at [931, 275] on link "show history" at bounding box center [931, 276] width 73 height 13
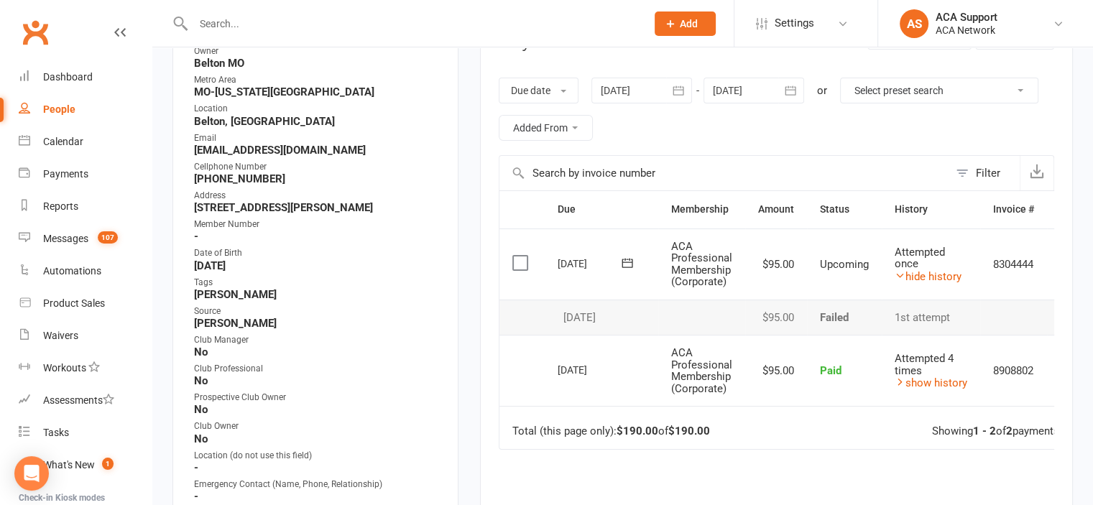
scroll to position [0, 0]
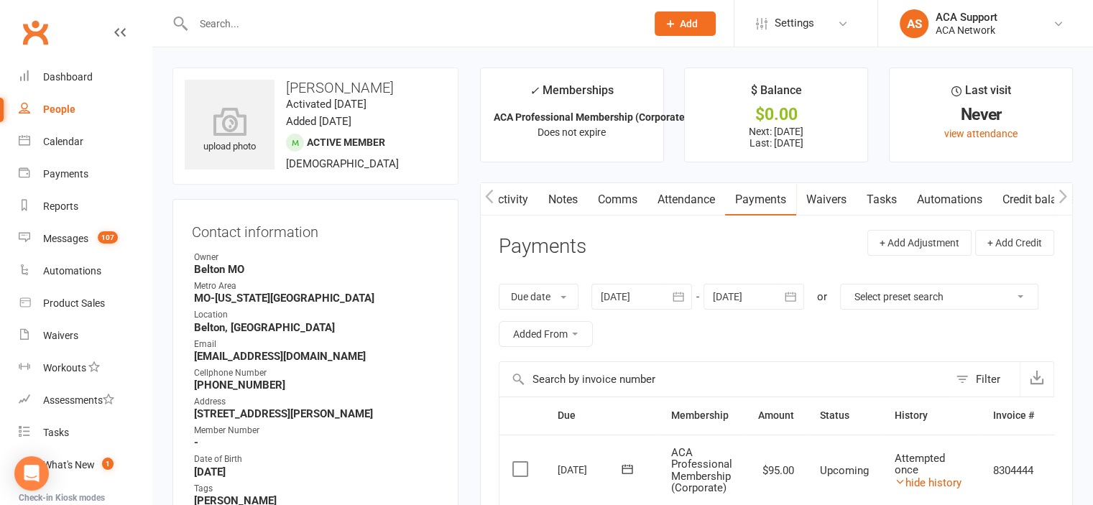
click at [607, 195] on link "Comms" at bounding box center [618, 199] width 60 height 33
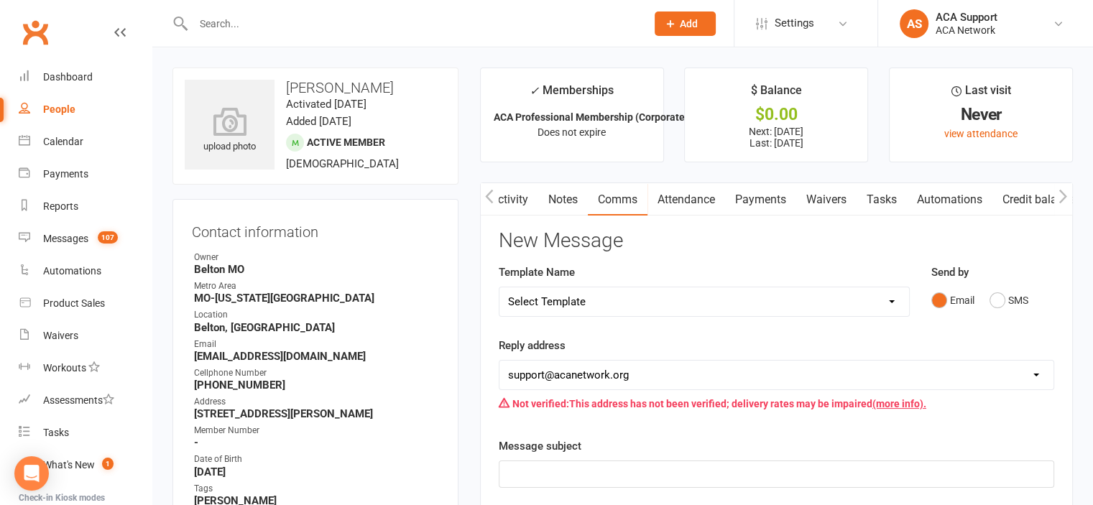
click at [595, 299] on select "Select Template [Email] ACA Club Life Email [Email] Club Coffee Message [Email]…" at bounding box center [704, 301] width 410 height 29
select select "3"
click at [499, 287] on select "Select Template [Email] ACA Club Life Email [Email] Club Coffee Message [Email]…" at bounding box center [704, 301] width 410 height 29
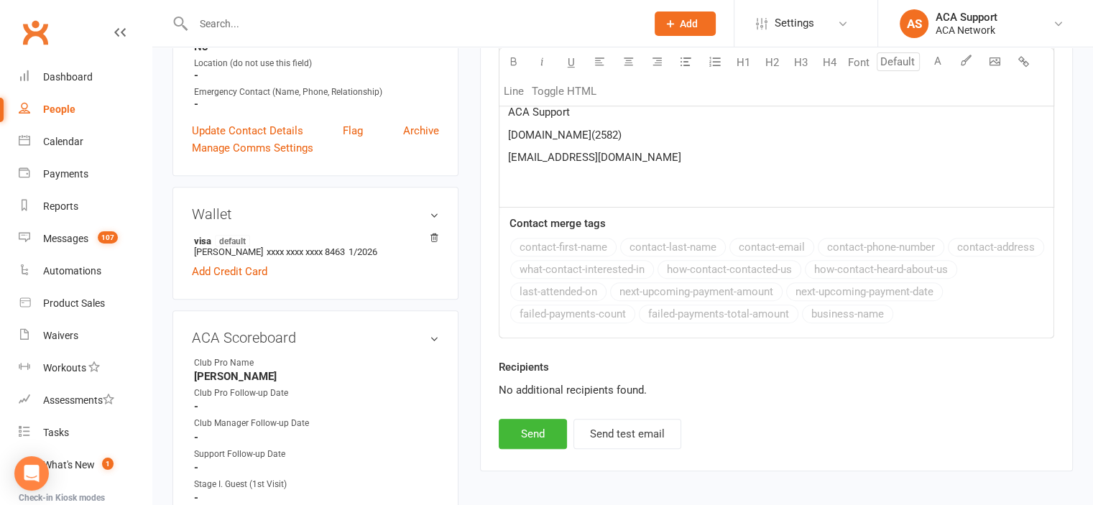
scroll to position [602, 0]
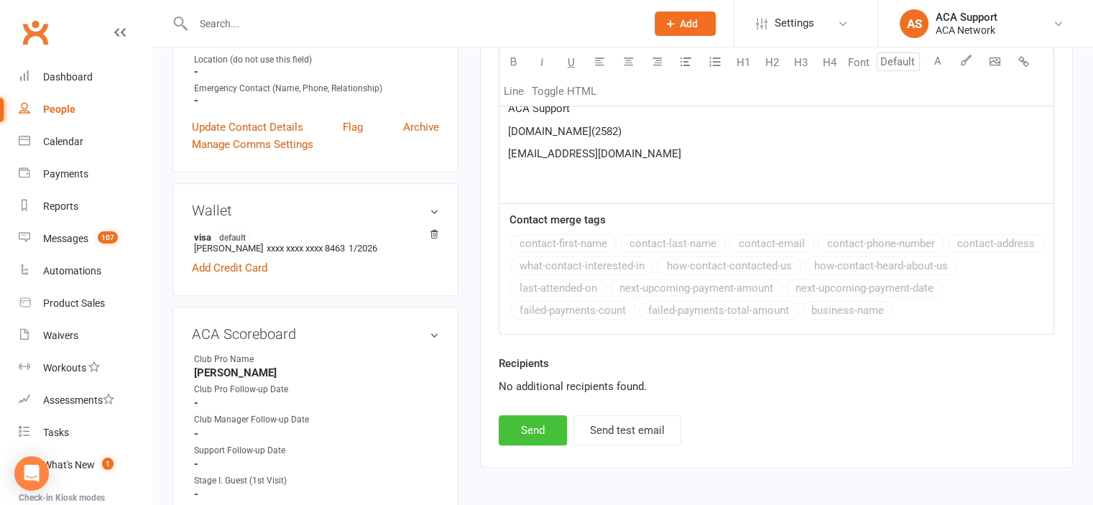
click at [530, 423] on button "Send" at bounding box center [533, 430] width 68 height 30
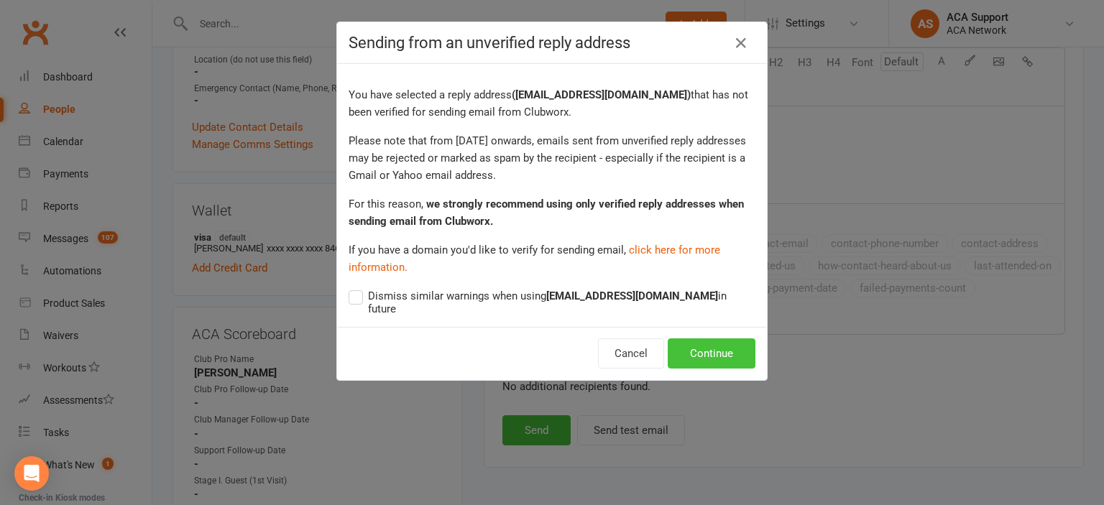
click at [696, 338] on button "Continue" at bounding box center [712, 353] width 88 height 30
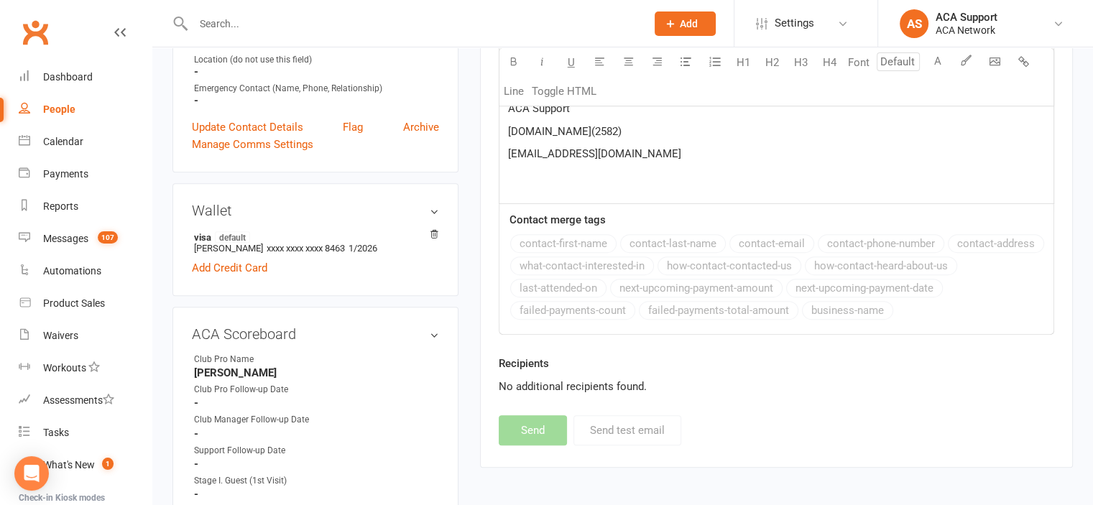
select select
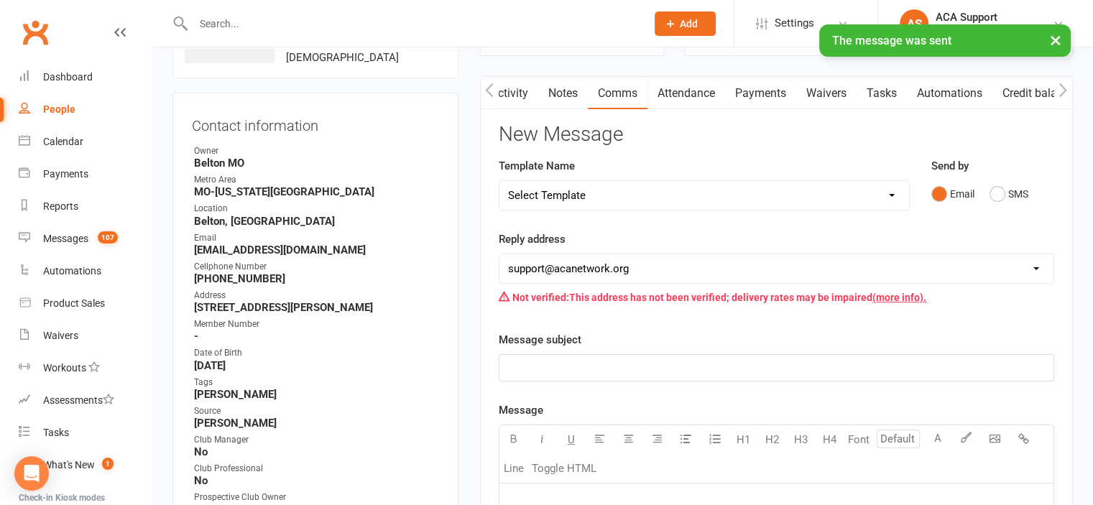
scroll to position [0, 0]
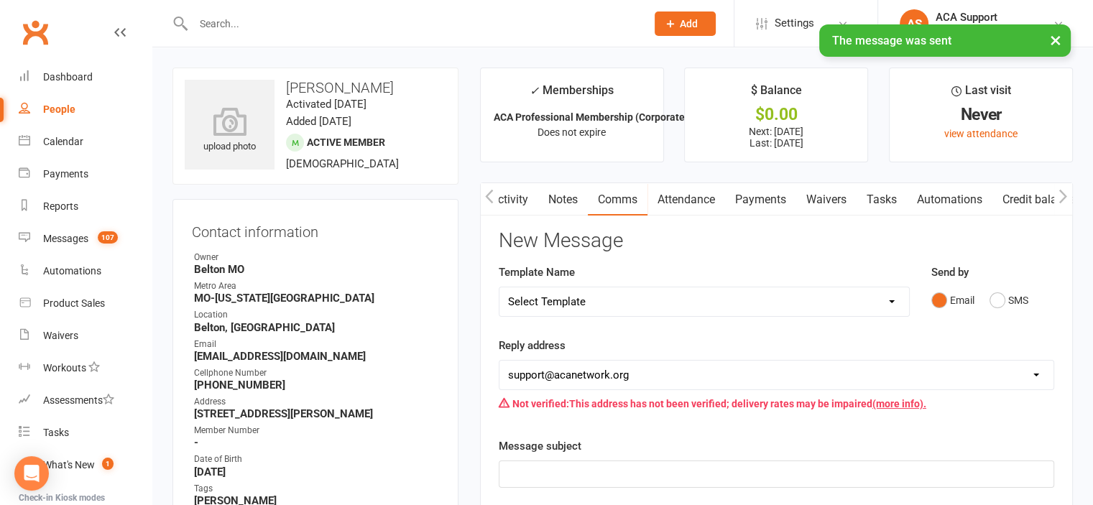
click at [755, 195] on link "Payments" at bounding box center [760, 199] width 71 height 33
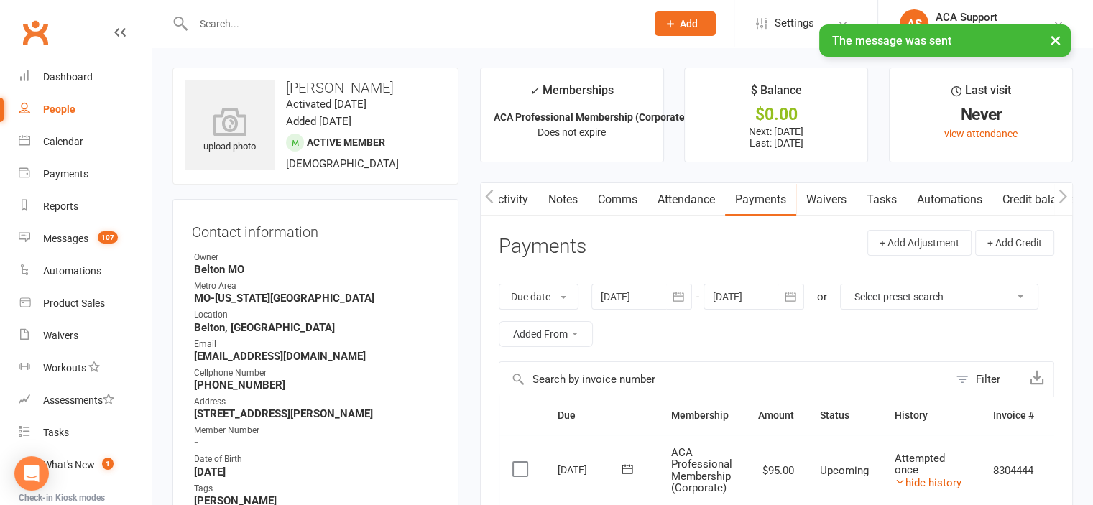
scroll to position [0, 1]
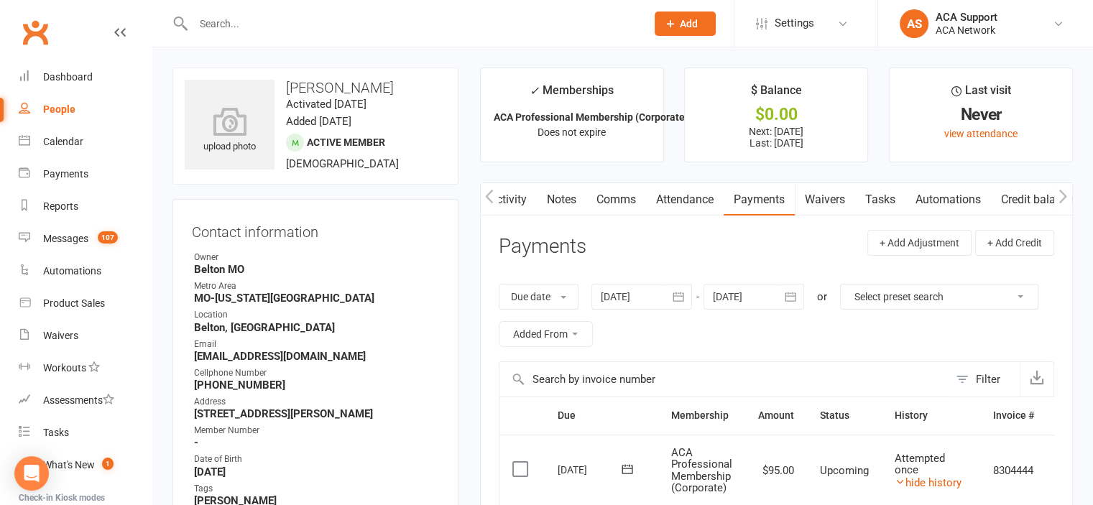
click at [673, 294] on icon "button" at bounding box center [678, 297] width 14 height 14
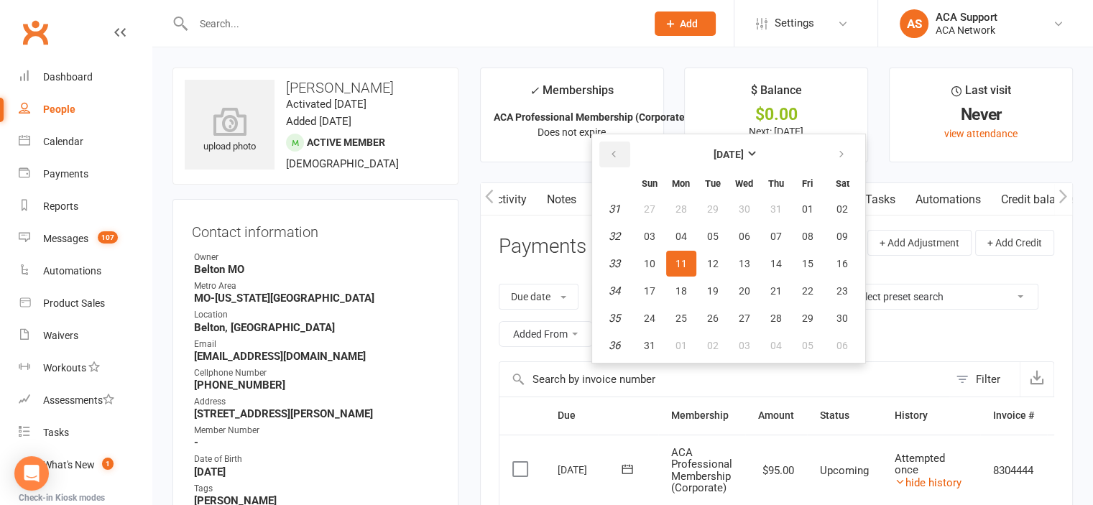
click at [612, 149] on icon "button" at bounding box center [614, 154] width 10 height 11
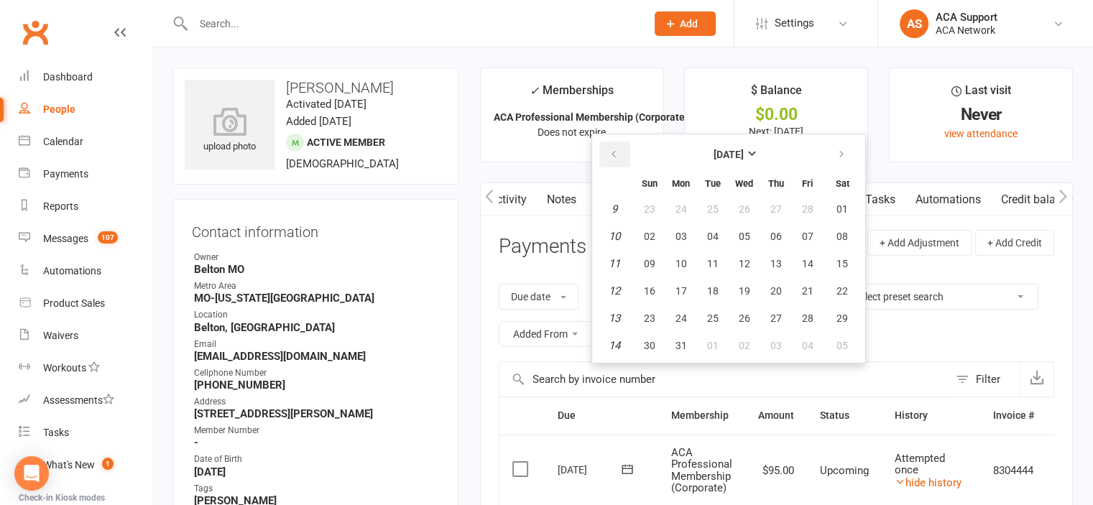
click at [612, 149] on icon "button" at bounding box center [614, 154] width 10 height 11
click at [745, 206] on span "01" at bounding box center [744, 208] width 11 height 11
type input "[DATE]"
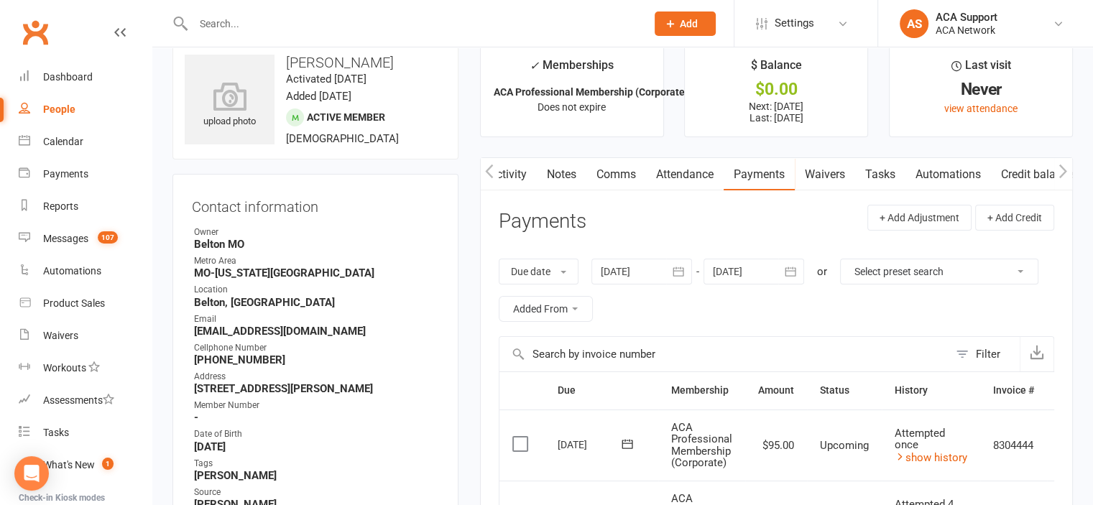
scroll to position [0, 0]
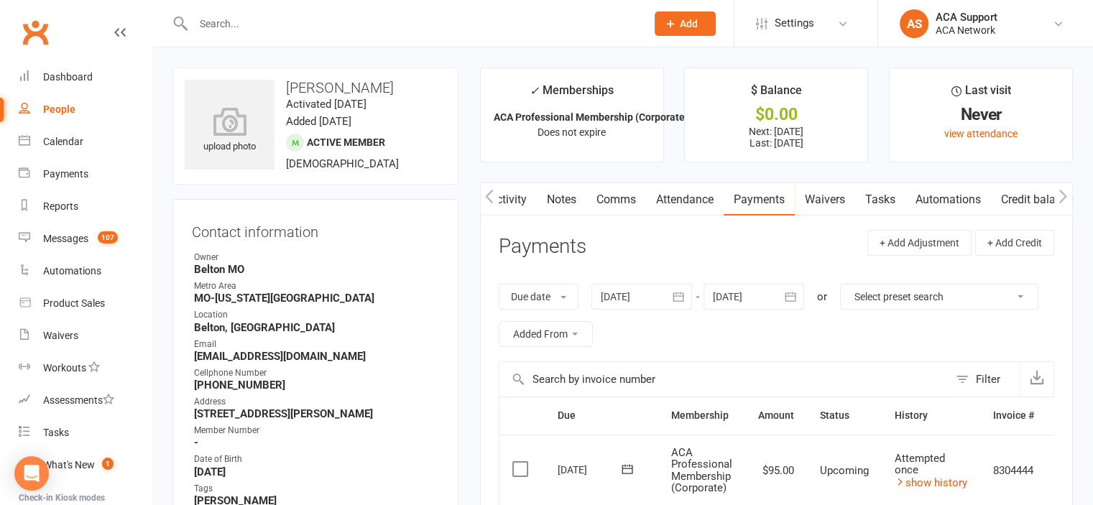
click at [507, 198] on link "Activity" at bounding box center [507, 199] width 57 height 33
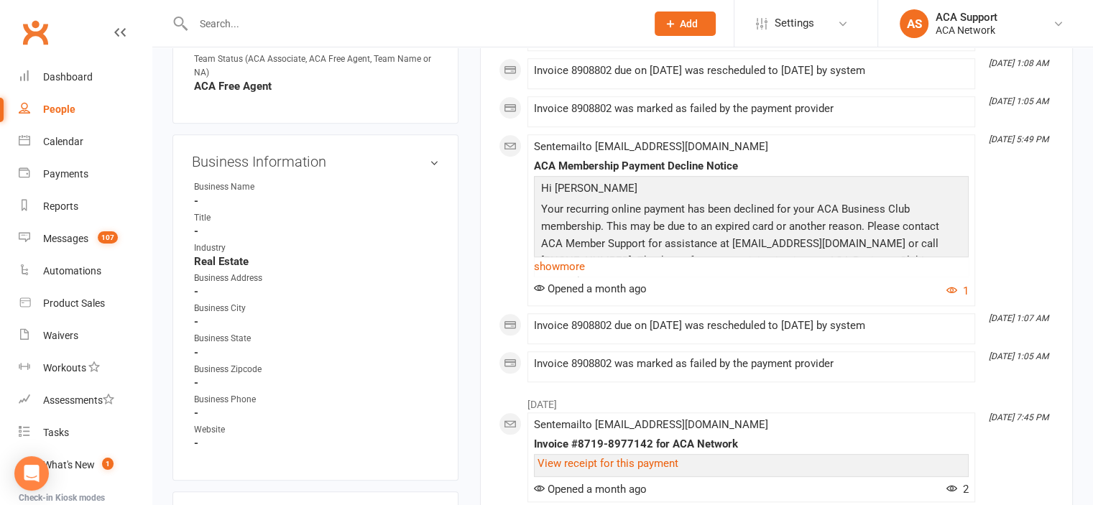
scroll to position [2393, 0]
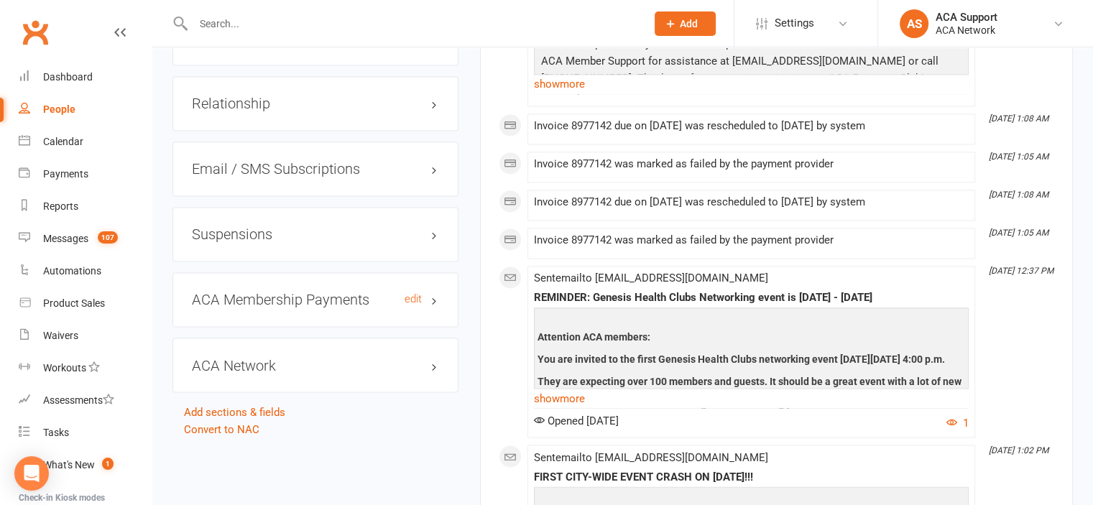
click at [379, 308] on h3 "ACA Membership Payments edit" at bounding box center [315, 300] width 247 height 16
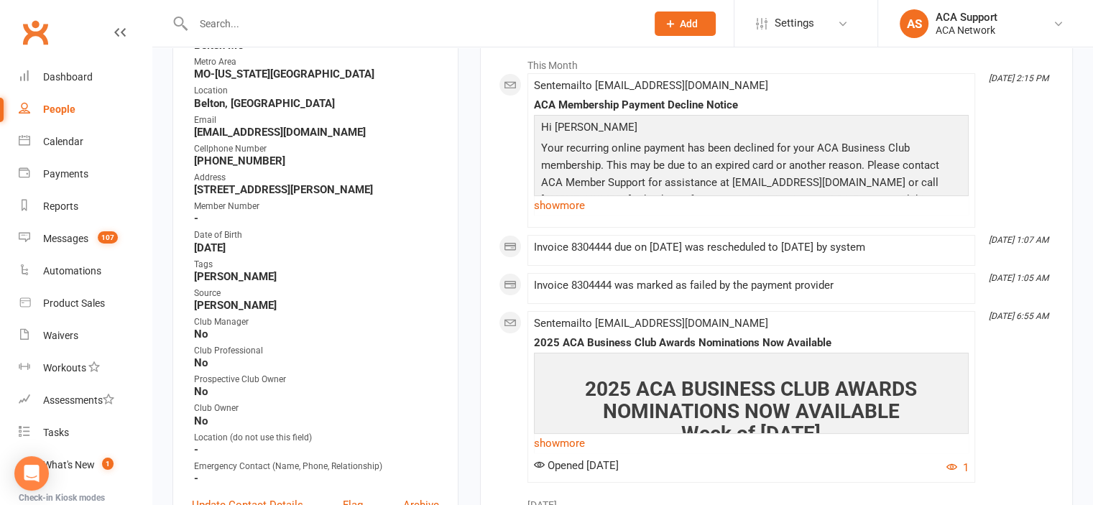
scroll to position [0, 0]
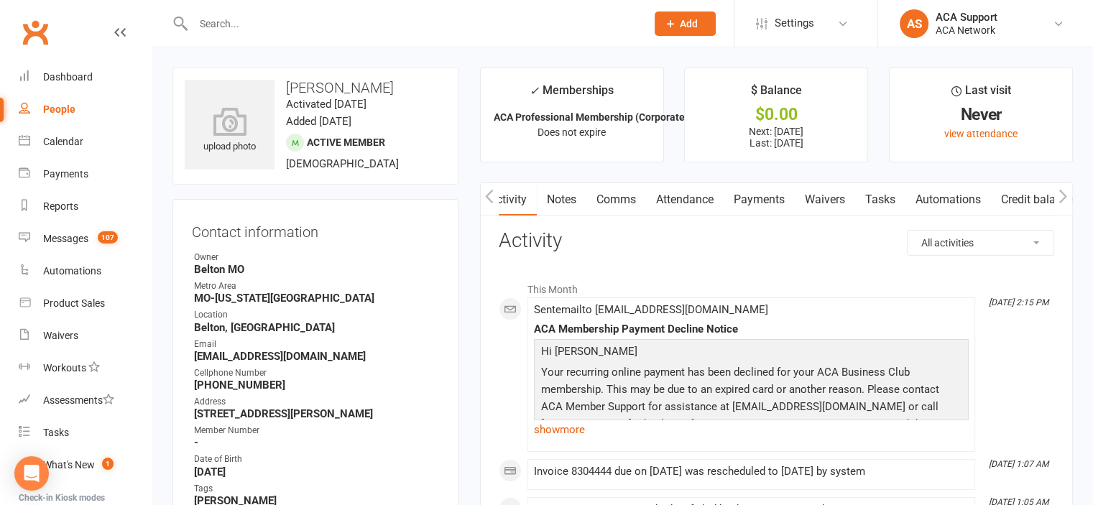
click at [760, 197] on link "Payments" at bounding box center [759, 199] width 71 height 33
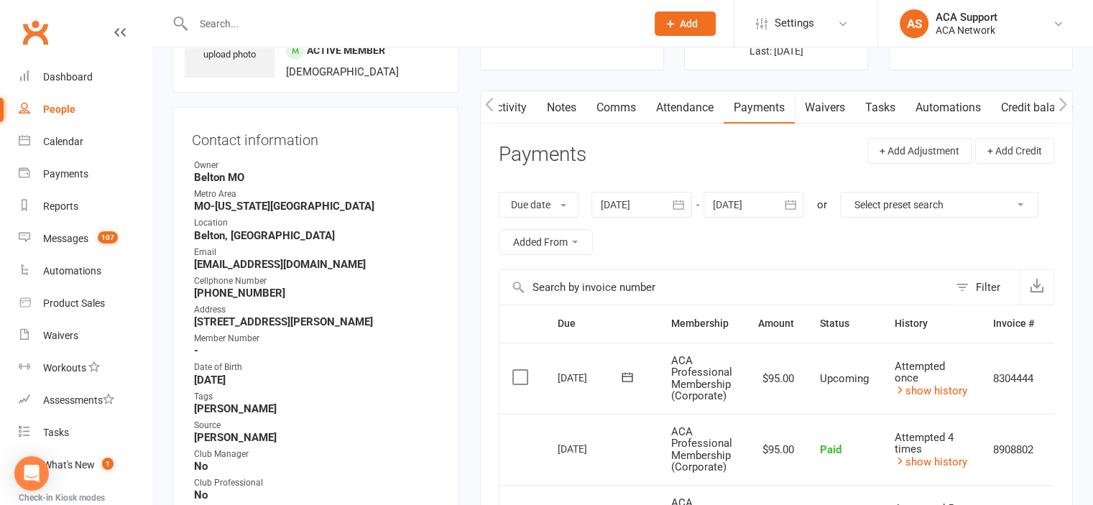
scroll to position [127, 0]
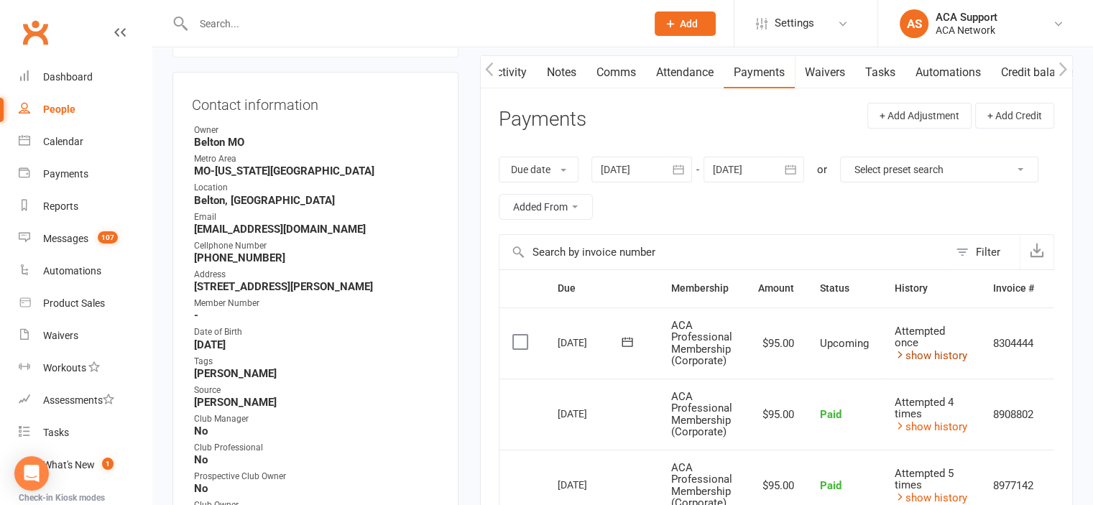
click at [933, 352] on link "show history" at bounding box center [931, 355] width 73 height 13
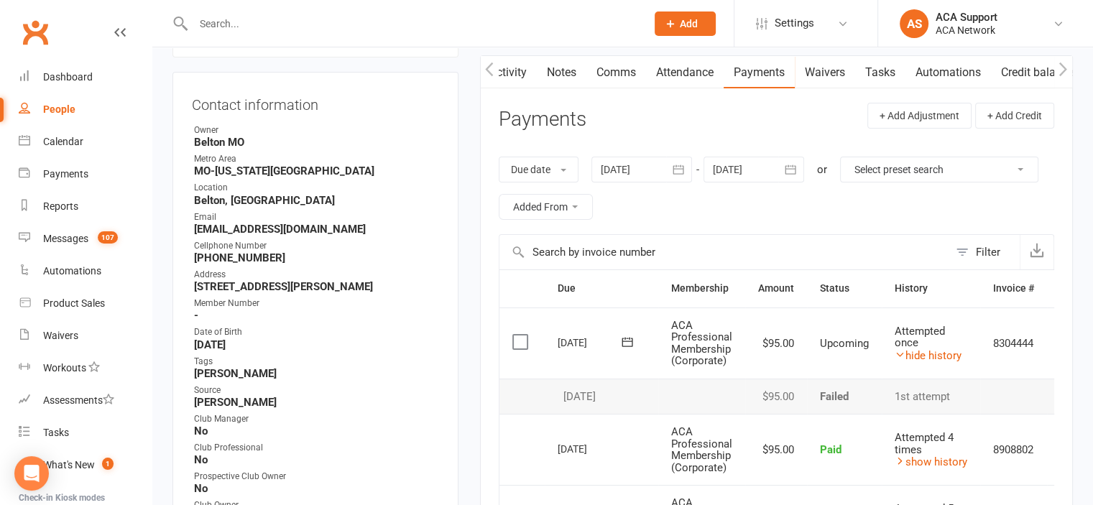
scroll to position [0, 0]
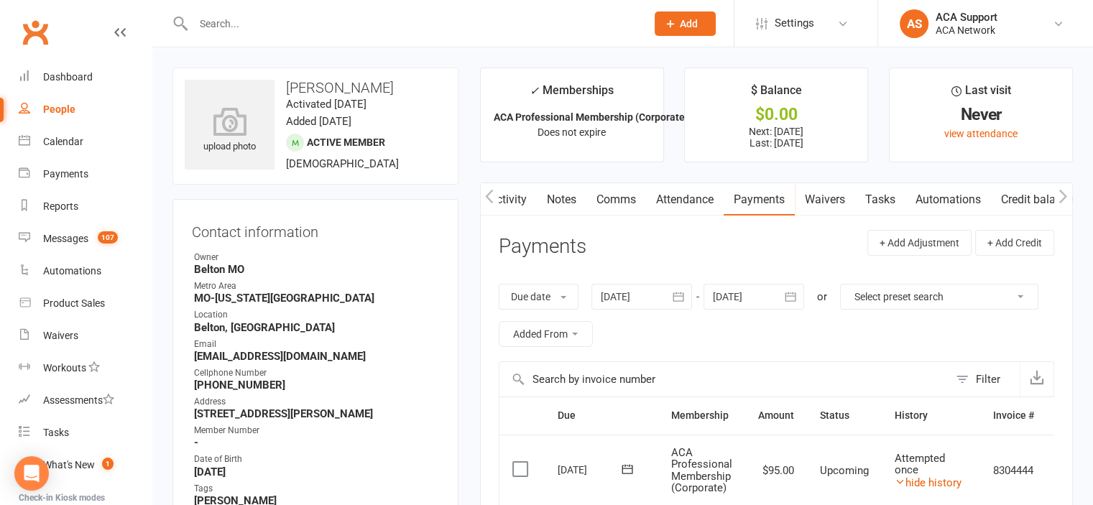
click at [514, 193] on link "Activity" at bounding box center [507, 199] width 57 height 33
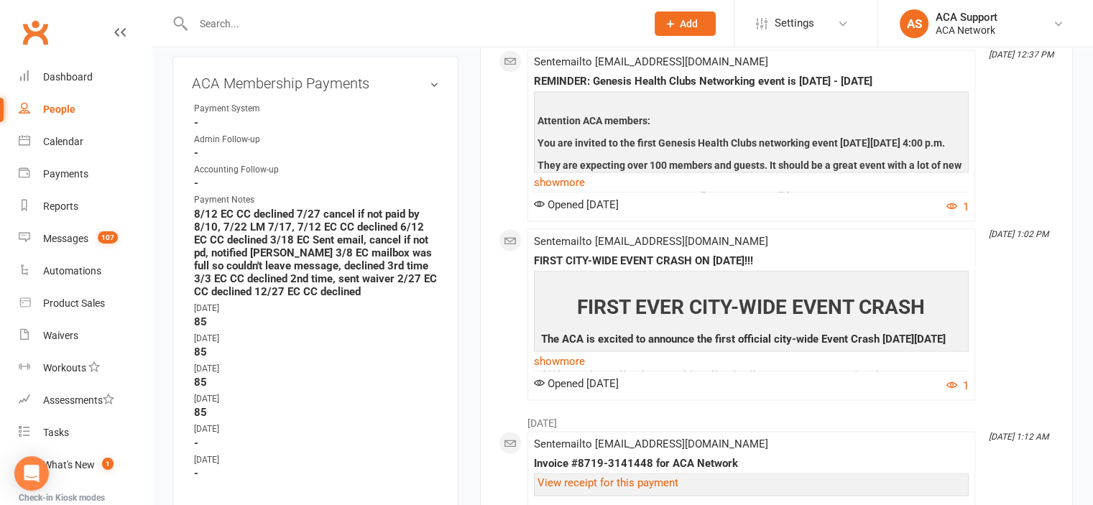
scroll to position [2530, 0]
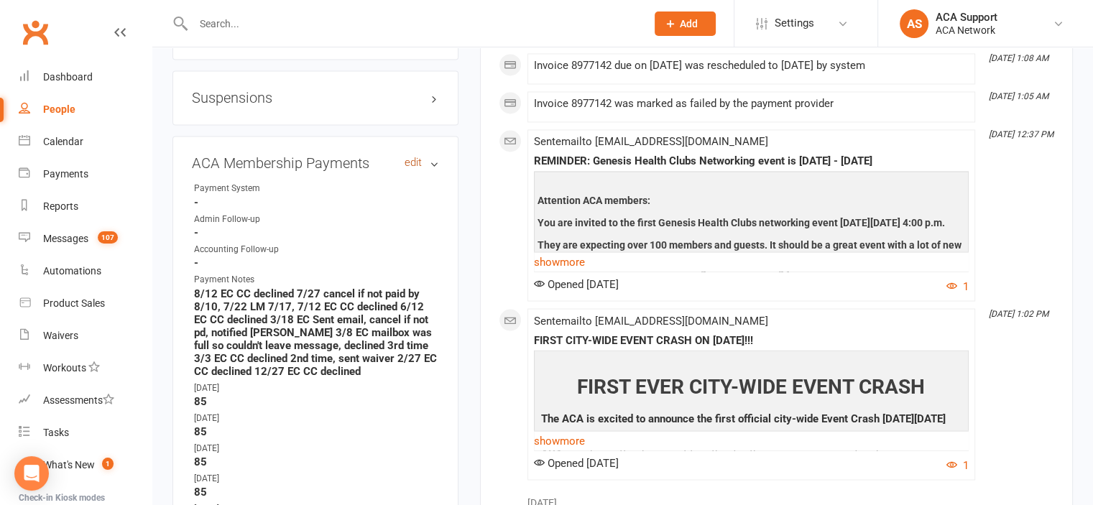
click at [411, 169] on link "edit" at bounding box center [413, 163] width 17 height 12
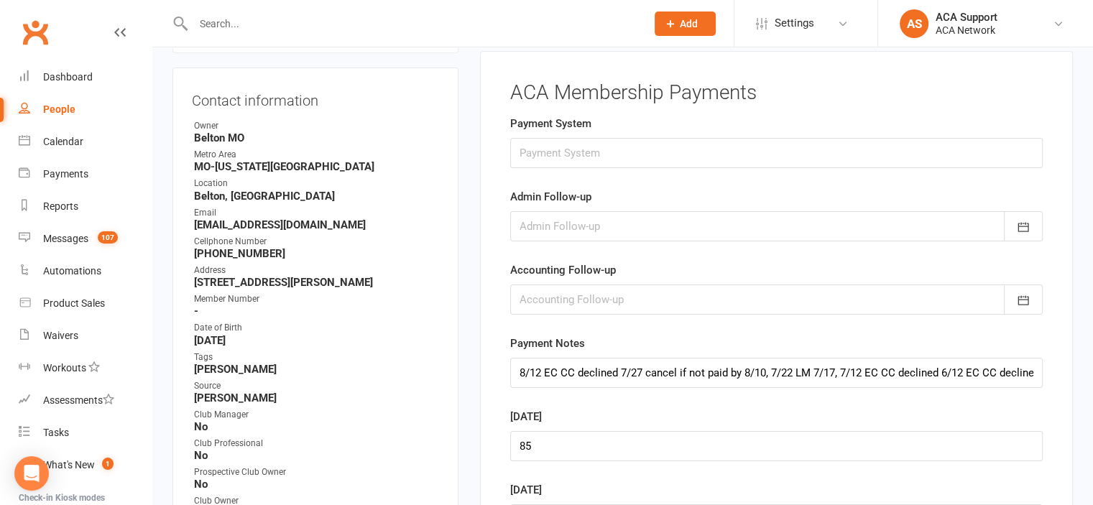
scroll to position [109, 0]
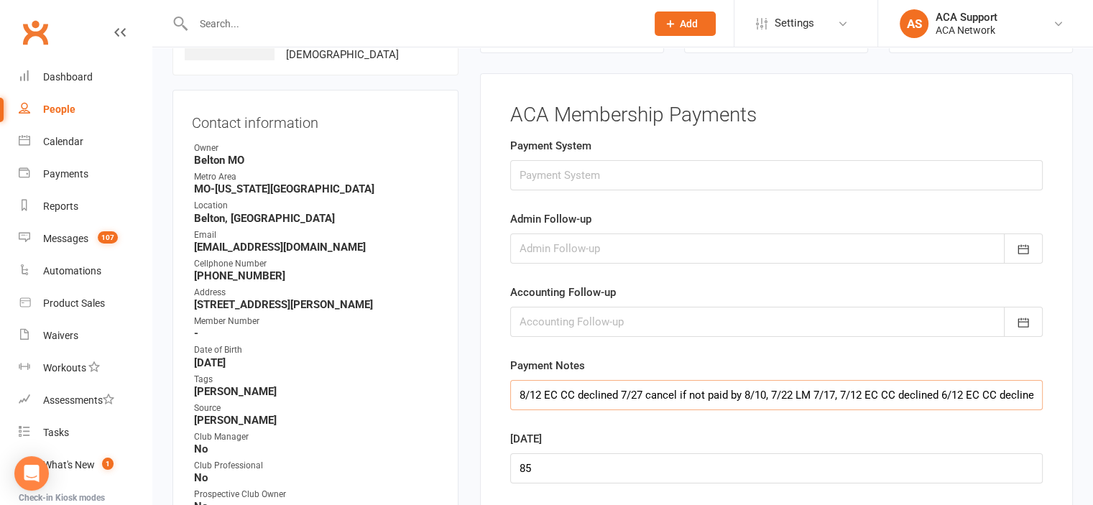
click at [515, 392] on input "8/12 EC CC declined 7/27 cancel if not paid by 8/10, 7/22 LM 7/17, 7/12 EC CC d…" at bounding box center [776, 395] width 533 height 30
type input "9/12 EC CC declined 8/12 EC CC declined 7/27 cancel if not paid by 8/10, 7/22 L…"
click at [1020, 248] on icon "button" at bounding box center [1023, 249] width 14 height 14
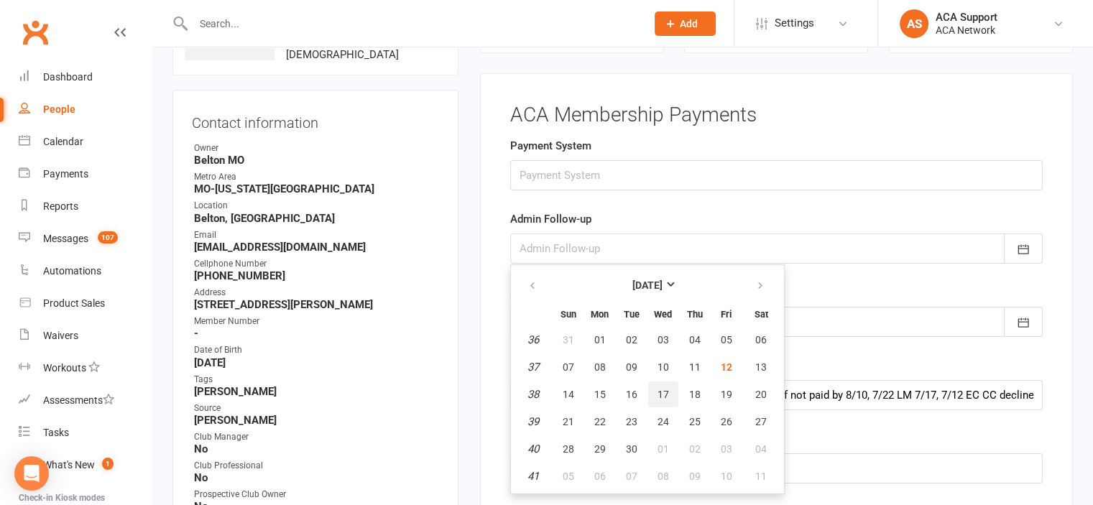
click at [663, 390] on span "17" at bounding box center [663, 394] width 11 height 11
type input "[DATE]"
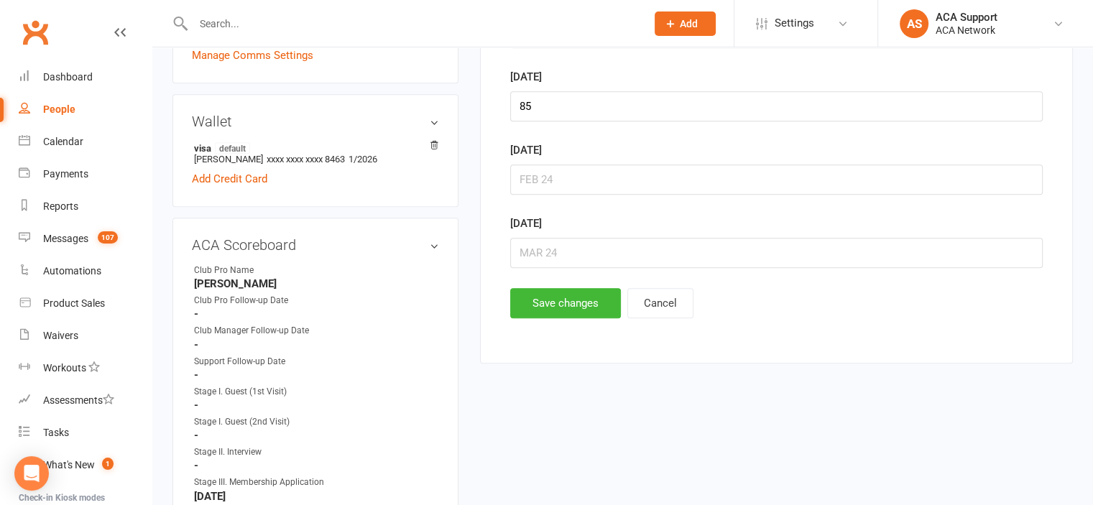
scroll to position [695, 0]
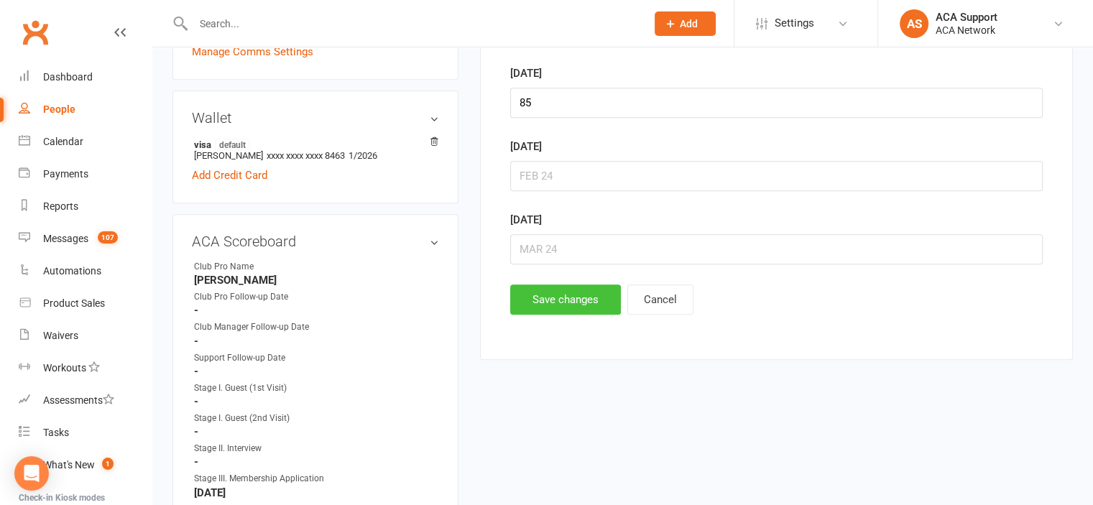
click at [558, 285] on button "Save changes" at bounding box center [565, 300] width 111 height 30
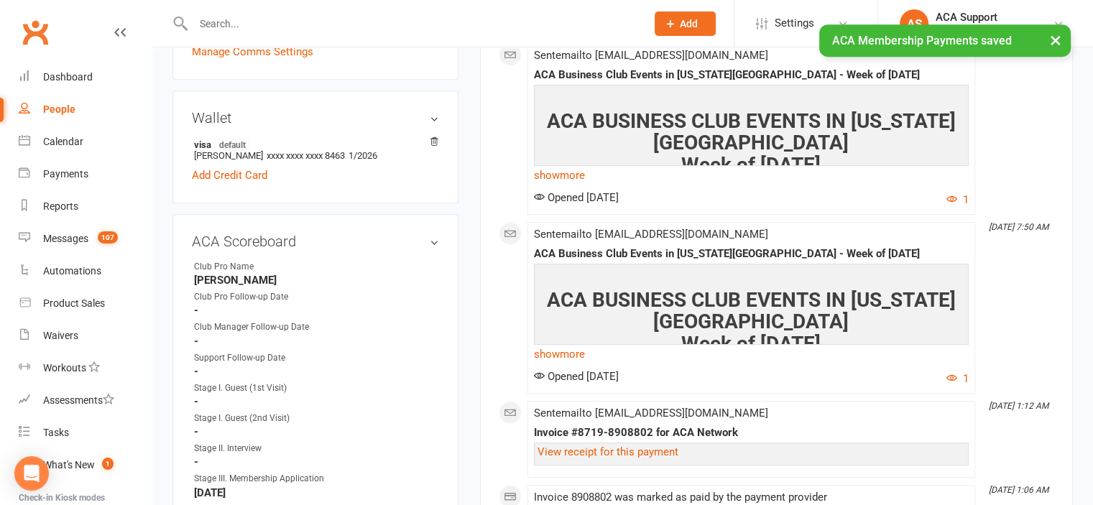
scroll to position [0, 0]
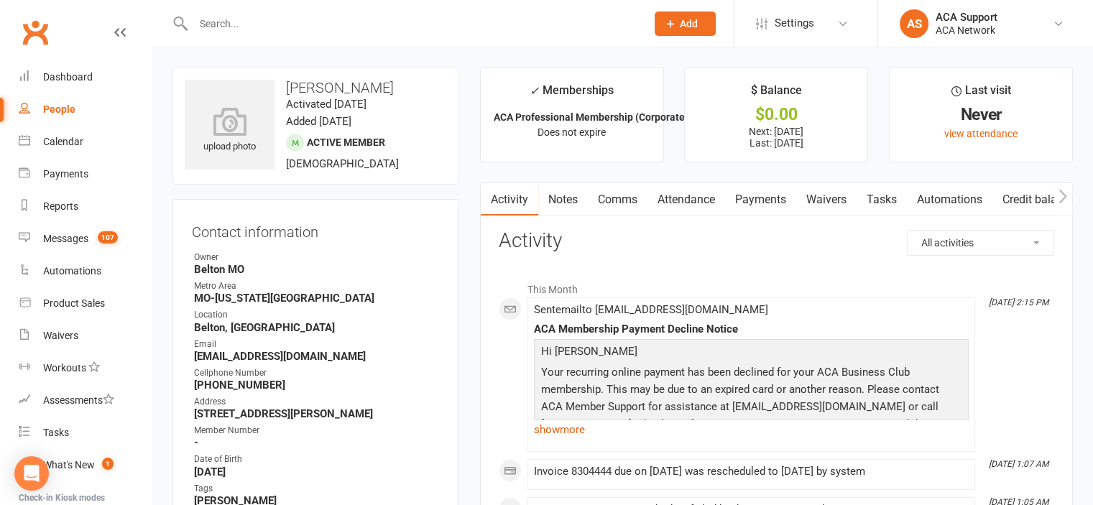
drag, startPoint x: 247, startPoint y: 22, endPoint x: 247, endPoint y: 11, distance: 10.1
click at [247, 18] on input "text" at bounding box center [412, 24] width 447 height 20
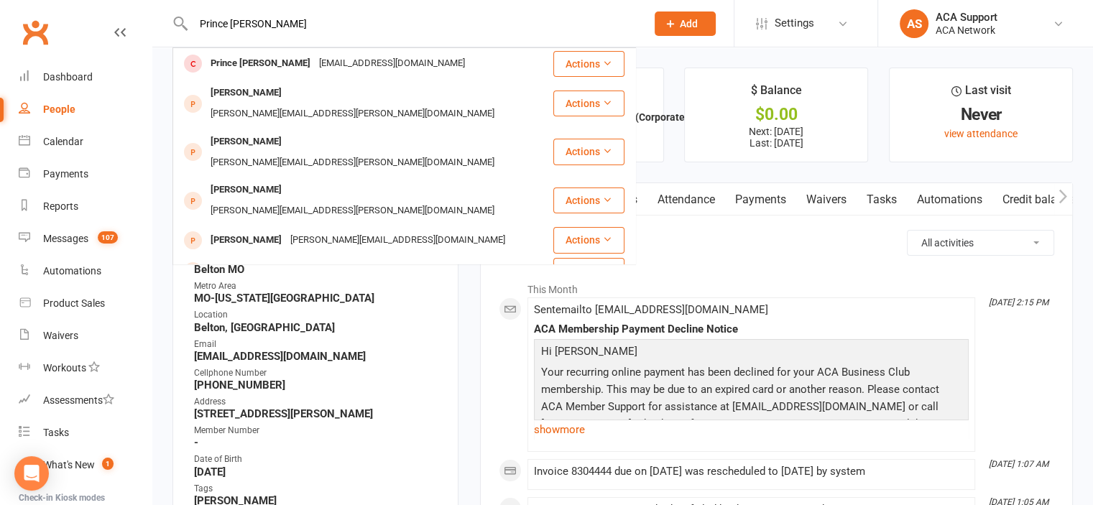
drag, startPoint x: 278, startPoint y: 19, endPoint x: 192, endPoint y: 23, distance: 86.3
click at [192, 23] on input "Prince [PERSON_NAME]" at bounding box center [412, 24] width 447 height 20
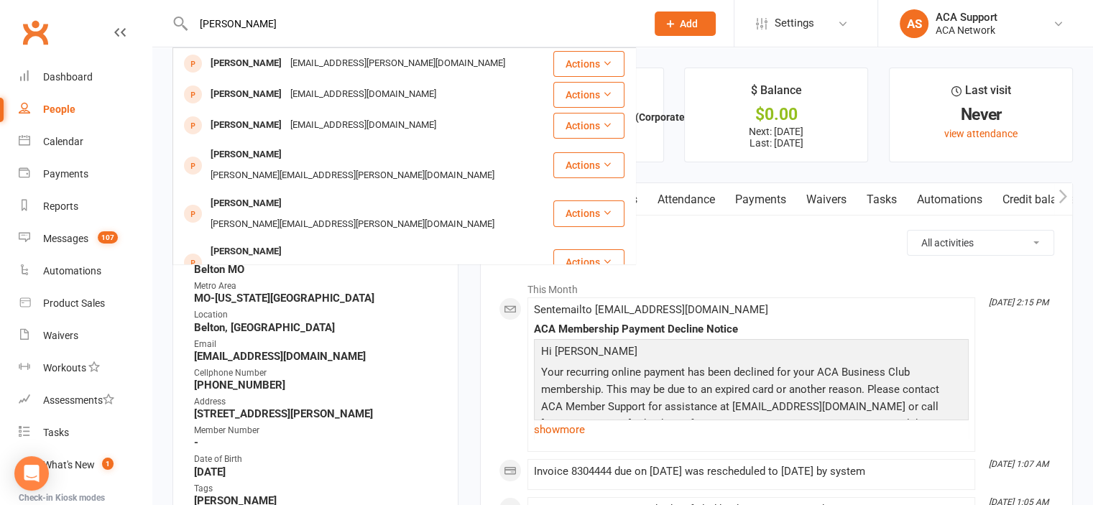
click at [234, 24] on input "[PERSON_NAME]" at bounding box center [412, 24] width 447 height 20
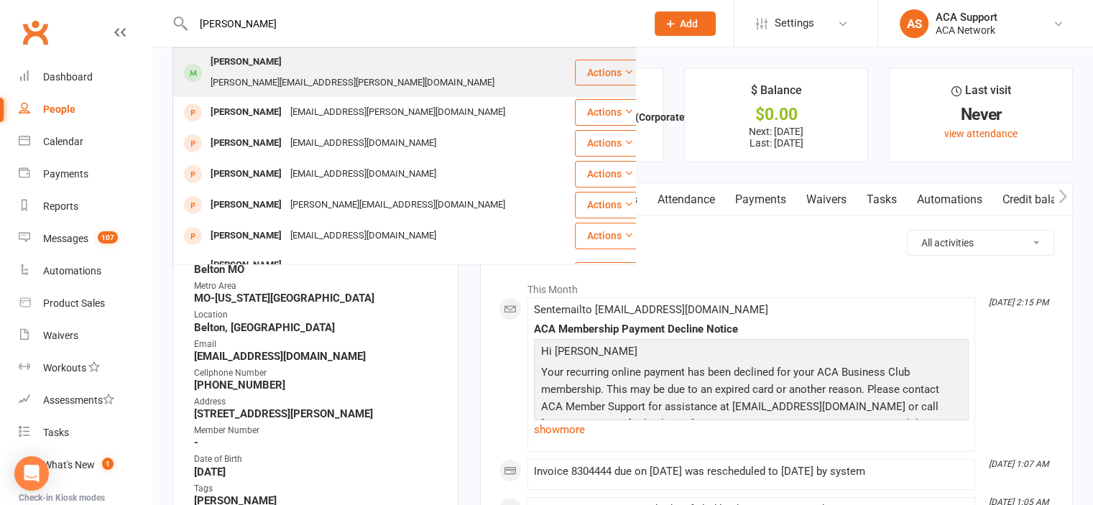
type input "[PERSON_NAME]"
click at [244, 60] on div "[PERSON_NAME]" at bounding box center [246, 62] width 80 height 21
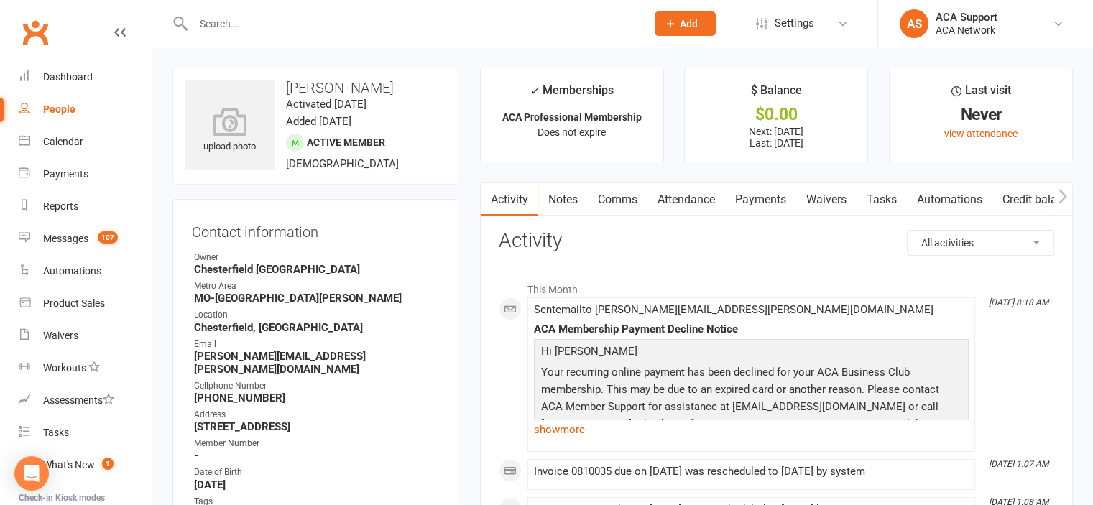
click at [762, 195] on link "Payments" at bounding box center [760, 199] width 71 height 33
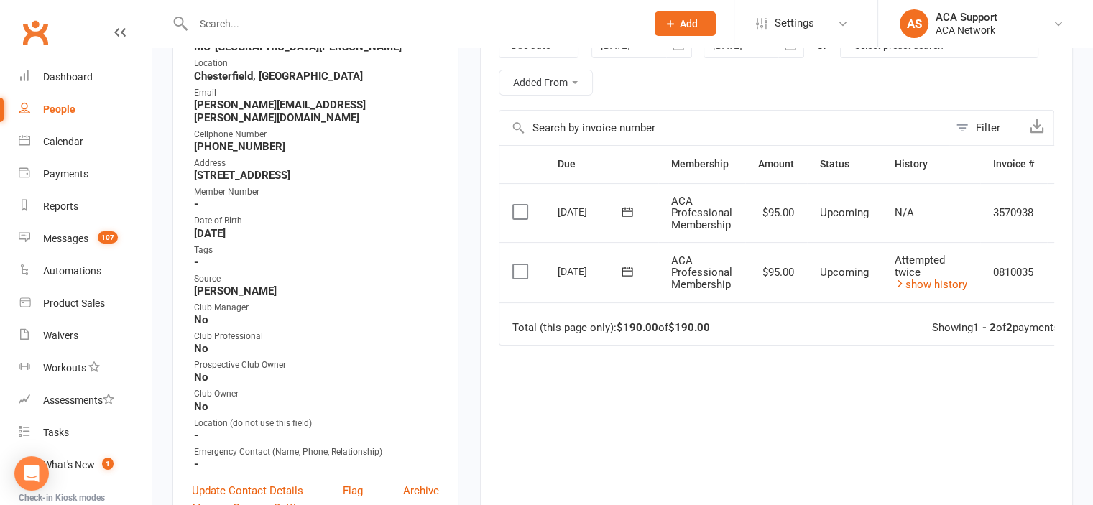
scroll to position [248, 0]
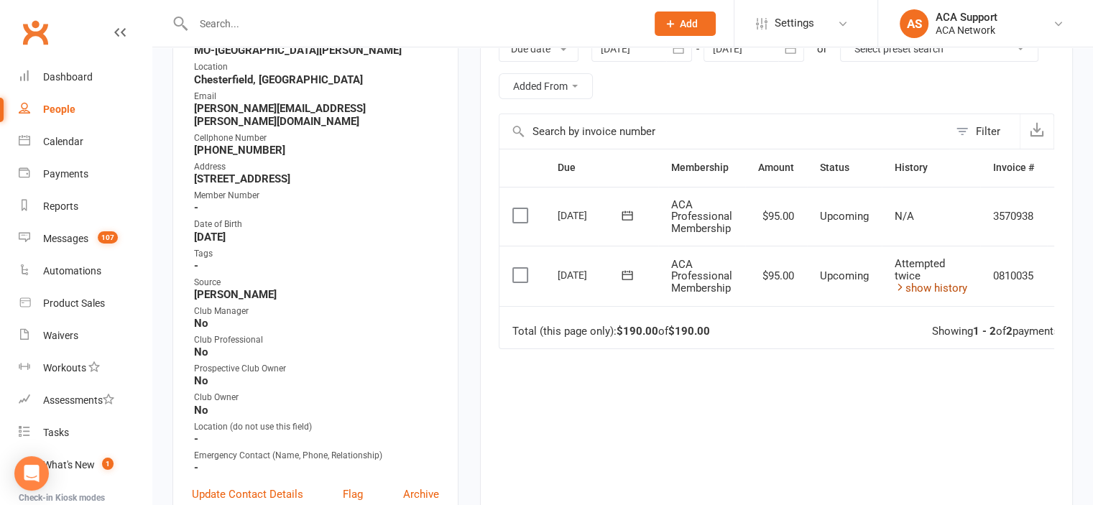
click at [918, 286] on link "show history" at bounding box center [931, 288] width 73 height 13
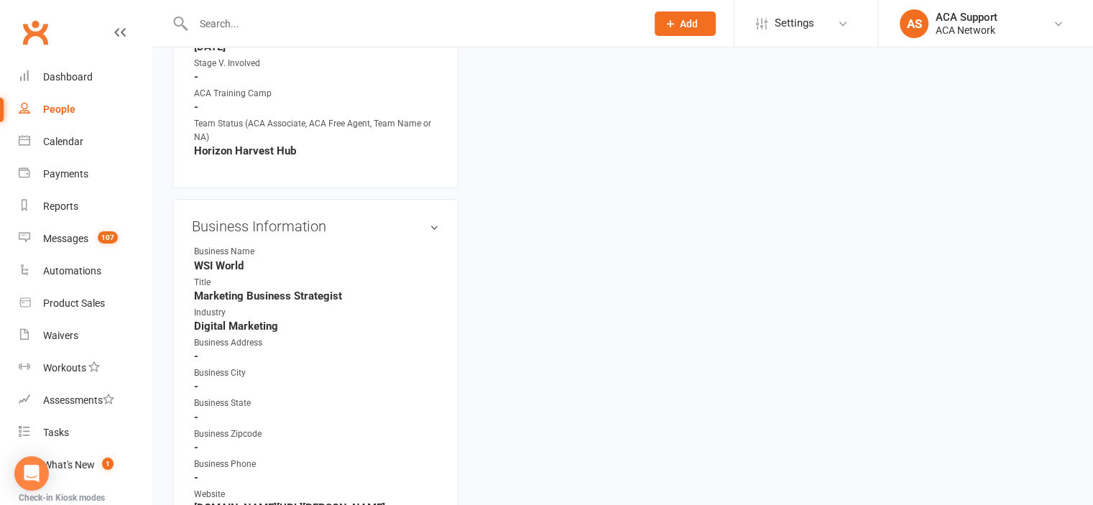
scroll to position [2525, 0]
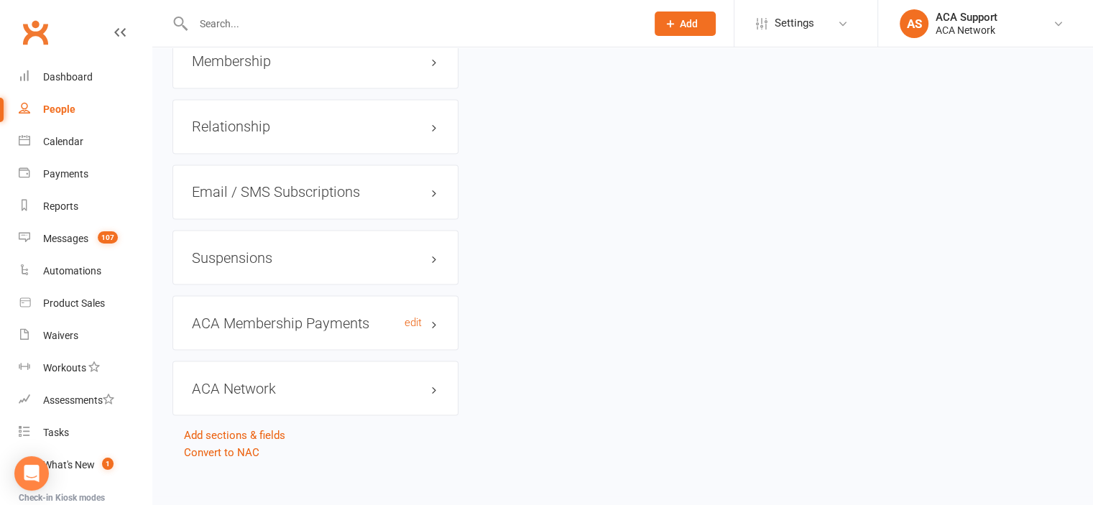
click at [382, 315] on h3 "ACA Membership Payments edit" at bounding box center [315, 323] width 247 height 16
